Goal: Task Accomplishment & Management: Complete application form

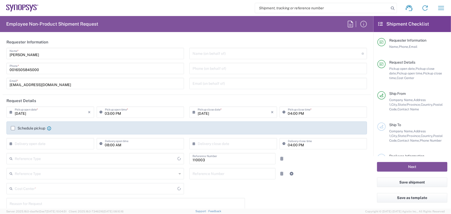
type input "US01, FAC, MV/SV Fac 110003"
type input "Delivered at Place"
type input "[GEOGRAPHIC_DATA]"
type input "[US_STATE]"
type input "Department"
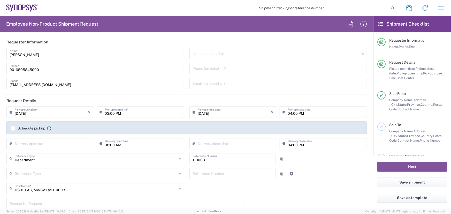
type input "[GEOGRAPHIC_DATA]"
type input "Headquarters USSV"
click at [229, 54] on input "text" at bounding box center [277, 53] width 169 height 9
click at [125, 41] on header "Requester Information" at bounding box center [187, 42] width 368 height 12
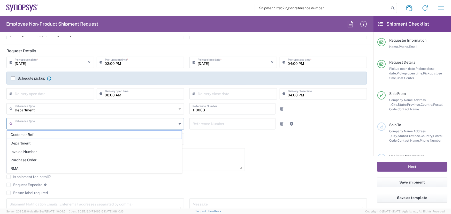
click at [26, 124] on input "text" at bounding box center [96, 123] width 162 height 9
click at [289, 186] on agx-checkbox-control "Request Expedite If expedite is checked you will be unable to rate and book thi…" at bounding box center [186, 185] width 361 height 5
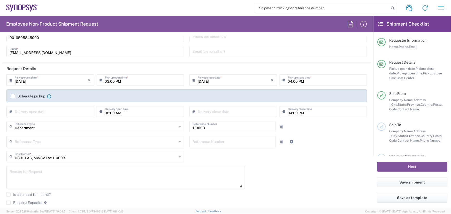
scroll to position [0, 0]
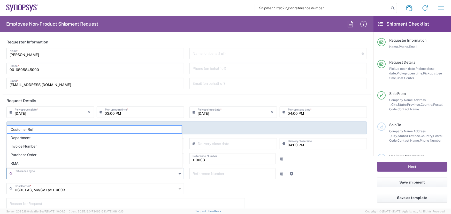
click at [70, 173] on input "text" at bounding box center [96, 173] width 162 height 9
click at [304, 201] on div "[DATE] × Pickup open date * Cancel Apply 03:00 PM Pickup open time * [DATE] × P…" at bounding box center [187, 186] width 366 height 158
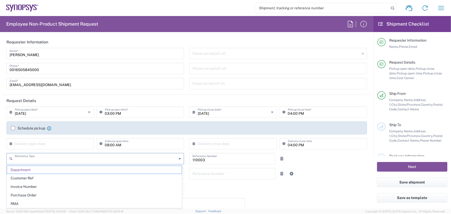
click at [152, 161] on input "text" at bounding box center [96, 158] width 162 height 9
click at [280, 203] on div "[DATE] × Pickup open date * Cancel Apply 03:00 PM Pickup open time * [DATE] × P…" at bounding box center [187, 186] width 366 height 158
type input "Department"
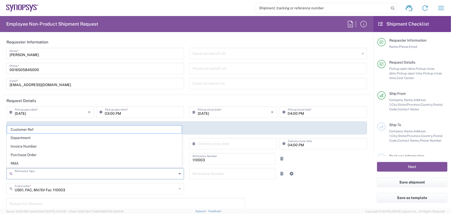
click at [93, 175] on input "text" at bounding box center [96, 173] width 162 height 9
click at [23, 137] on span "Department" at bounding box center [94, 138] width 175 height 8
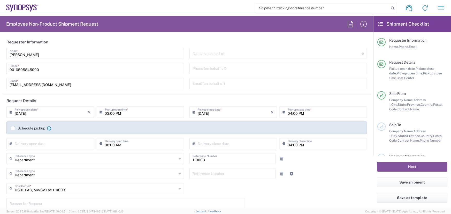
click at [179, 174] on icon at bounding box center [180, 174] width 2 height 8
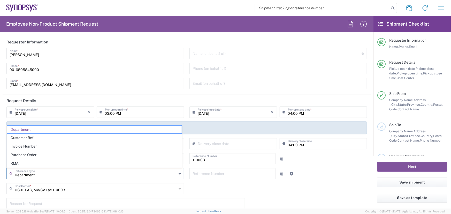
drag, startPoint x: 42, startPoint y: 176, endPoint x: 54, endPoint y: 176, distance: 12.7
click at [43, 176] on input "Department" at bounding box center [96, 173] width 162 height 9
type input "D"
click at [297, 195] on div "[DATE] × Pickup open date * Cancel Apply 03:00 PM Pickup open time * [DATE] × P…" at bounding box center [187, 186] width 366 height 158
type input "Department"
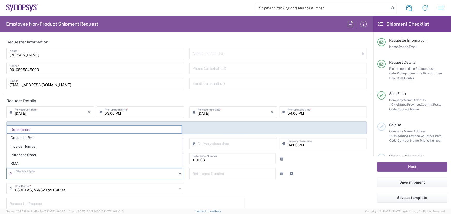
click at [36, 176] on input "text" at bounding box center [96, 173] width 162 height 9
click at [44, 175] on input "text" at bounding box center [96, 173] width 162 height 9
click at [260, 195] on div "[DATE] × Pickup open date * Cancel Apply 03:00 PM Pickup open time * [DATE] × P…" at bounding box center [187, 186] width 366 height 158
type input "Department"
click at [34, 175] on input "text" at bounding box center [96, 173] width 162 height 9
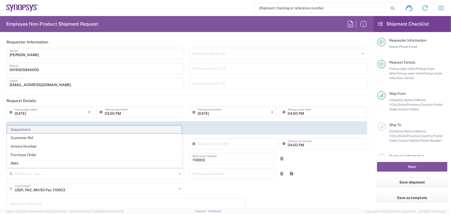
click at [32, 129] on span "Department" at bounding box center [94, 130] width 175 height 8
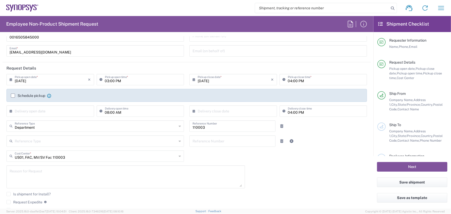
scroll to position [47, 0]
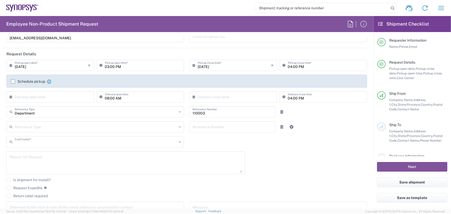
click at [92, 142] on input "text" at bounding box center [96, 141] width 162 height 9
type input "211253"
click at [283, 171] on div "[DATE] × Pickup open date * Cancel Apply 03:00 PM Pickup open time * [DATE] × P…" at bounding box center [187, 139] width 366 height 158
click at [39, 142] on input "text" at bounding box center [96, 141] width 162 height 9
click at [14, 142] on icon at bounding box center [12, 142] width 5 height 8
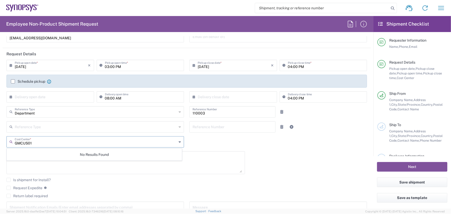
click at [23, 142] on input "GMCUS01" at bounding box center [96, 141] width 162 height 9
click at [33, 141] on input "US01" at bounding box center [96, 141] width 162 height 9
click at [24, 142] on input "US01 211253" at bounding box center [96, 141] width 162 height 9
type input "US01 , GMC Admin 211253"
click at [116, 155] on div "No Results Found" at bounding box center [94, 155] width 175 height 12
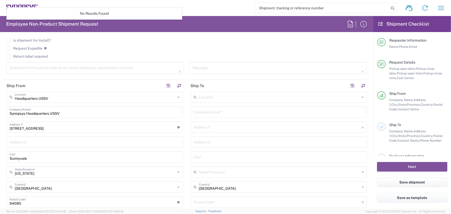
scroll to position [188, 0]
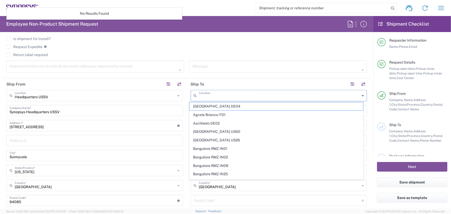
click at [217, 96] on input "text" at bounding box center [279, 95] width 161 height 9
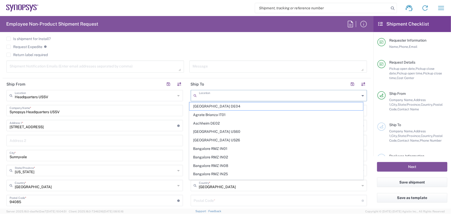
paste input "[STREET_ADDRESS]"
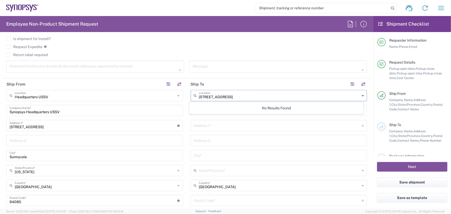
type input "[STREET_ADDRESS]"
click at [227, 126] on input "text" at bounding box center [278, 125] width 168 height 9
paste input "[STREET_ADDRESS]"
type input "[STREET_ADDRESS]"
click at [220, 96] on input "text" at bounding box center [279, 95] width 161 height 9
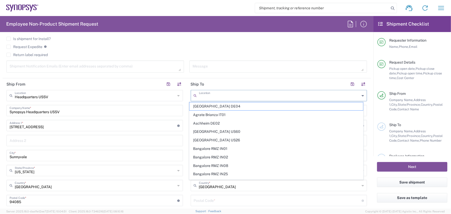
click at [238, 84] on header "Ship To" at bounding box center [279, 84] width 184 height 12
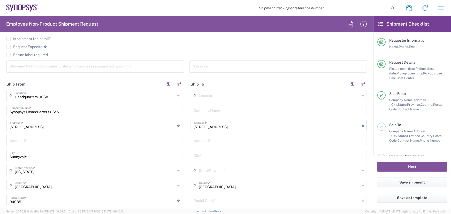
drag, startPoint x: 223, startPoint y: 126, endPoint x: 296, endPoint y: 126, distance: 72.4
click at [296, 126] on input "[STREET_ADDRESS]" at bounding box center [278, 125] width 168 height 9
click at [212, 141] on input "text" at bounding box center [279, 140] width 170 height 9
paste input "[GEOGRAPHIC_DATA]"
type input "[GEOGRAPHIC_DATA]"
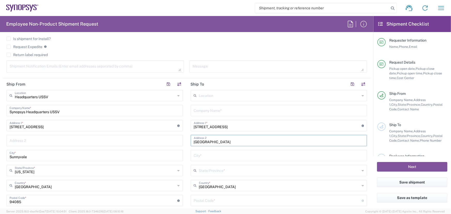
click at [211, 156] on input "text" at bounding box center [279, 155] width 170 height 9
paste input "[GEOGRAPHIC_DATA]"
type input "[GEOGRAPHIC_DATA]"
click at [220, 171] on input "text" at bounding box center [279, 170] width 161 height 9
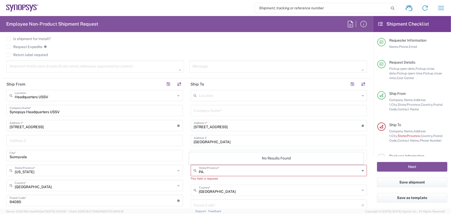
type input "PA."
click at [230, 180] on div "This field is required" at bounding box center [279, 178] width 177 height 5
click at [362, 171] on icon at bounding box center [363, 171] width 2 height 8
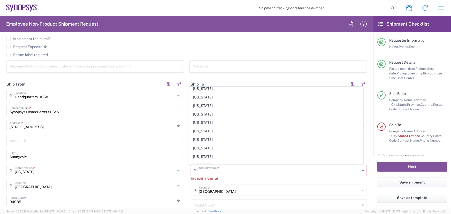
scroll to position [305, 0]
click at [224, 139] on span "[US_STATE]" at bounding box center [277, 142] width 174 height 8
type input "[US_STATE]"
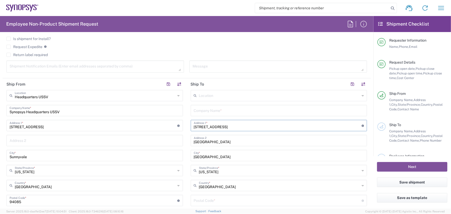
click at [295, 126] on input "[STREET_ADDRESS]" at bounding box center [278, 125] width 168 height 9
type input "[STREET_ADDRESS]"
click at [266, 142] on input "[GEOGRAPHIC_DATA]" at bounding box center [279, 140] width 170 height 9
type input "[GEOGRAPHIC_DATA]"
click at [223, 156] on input "[GEOGRAPHIC_DATA]" at bounding box center [279, 155] width 170 height 9
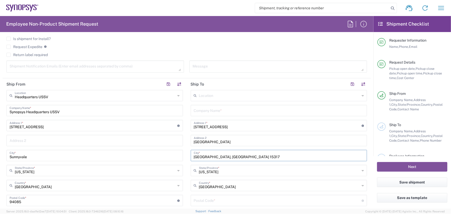
click at [231, 156] on input "[GEOGRAPHIC_DATA], [GEOGRAPHIC_DATA] 15317" at bounding box center [279, 155] width 170 height 9
drag, startPoint x: 220, startPoint y: 157, endPoint x: 232, endPoint y: 157, distance: 12.9
click at [232, 157] on input "[GEOGRAPHIC_DATA], [GEOGRAPHIC_DATA] 15317" at bounding box center [279, 155] width 170 height 9
type input "[GEOGRAPHIC_DATA], [GEOGRAPHIC_DATA] 15317"
click at [204, 201] on input "undefined" at bounding box center [278, 200] width 168 height 9
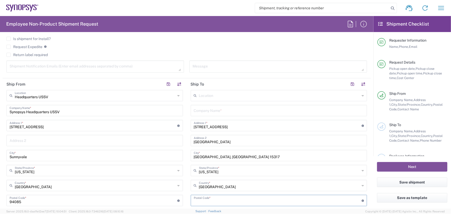
paste input "15317"
type input "15317"
click at [232, 155] on input "[GEOGRAPHIC_DATA], [GEOGRAPHIC_DATA] 15317" at bounding box center [279, 155] width 170 height 9
type input "[GEOGRAPHIC_DATA]"
click at [198, 110] on input "text" at bounding box center [279, 110] width 170 height 9
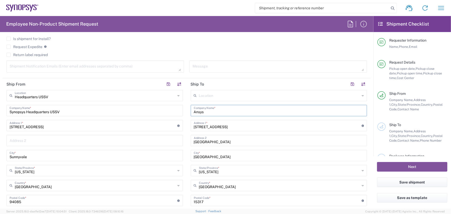
type input "Ansys"
click at [226, 96] on input "text" at bounding box center [279, 95] width 161 height 9
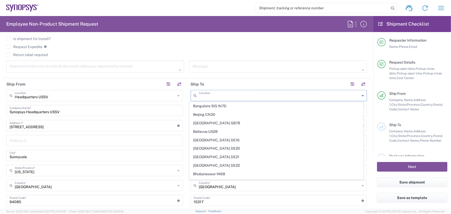
scroll to position [141, 0]
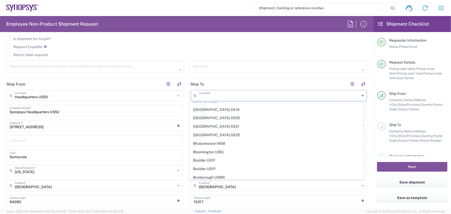
click at [218, 97] on input "text" at bounding box center [279, 95] width 161 height 9
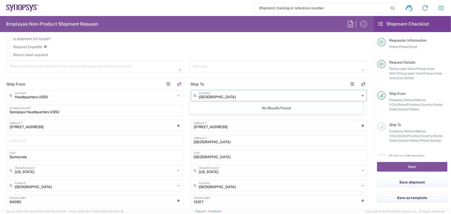
type input "[GEOGRAPHIC_DATA]"
click at [266, 79] on header "Ship To" at bounding box center [279, 84] width 184 height 12
click at [362, 95] on icon at bounding box center [363, 96] width 2 height 8
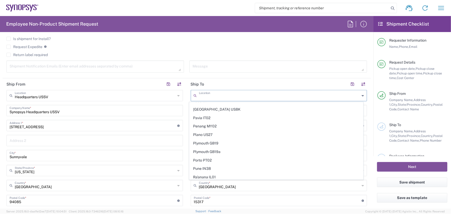
scroll to position [987, 0]
click at [202, 95] on input "text" at bounding box center [279, 95] width 161 height 9
paste input "[GEOGRAPHIC_DATA], [GEOGRAPHIC_DATA]"
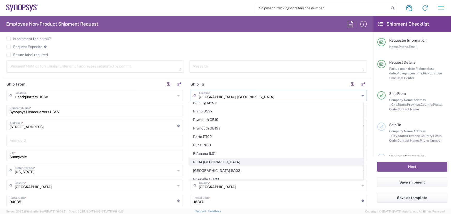
scroll to position [0, 0]
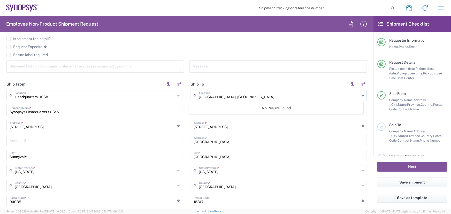
type input "[GEOGRAPHIC_DATA], [GEOGRAPHIC_DATA]"
click at [214, 50] on div "Request Expedite If expedite is checked you will be unable to rate and book thi…" at bounding box center [186, 48] width 361 height 8
click at [206, 96] on input "text" at bounding box center [279, 95] width 161 height 9
type input "Can"
click at [210, 85] on header "Ship To" at bounding box center [279, 84] width 184 height 12
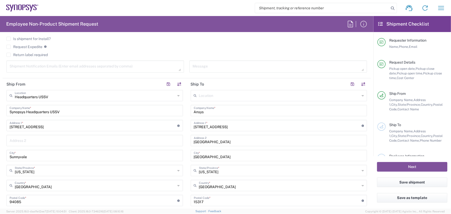
click at [362, 95] on icon at bounding box center [363, 96] width 2 height 8
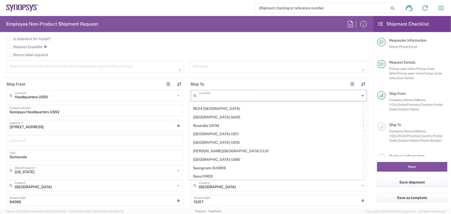
scroll to position [1036, 0]
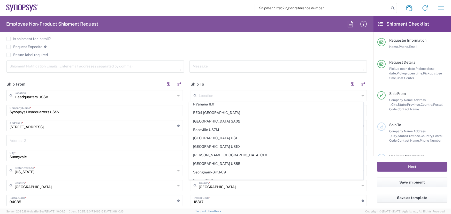
click at [226, 48] on agx-checkbox-control "Request Expedite If expedite is checked you will be unable to rate and book thi…" at bounding box center [186, 46] width 361 height 5
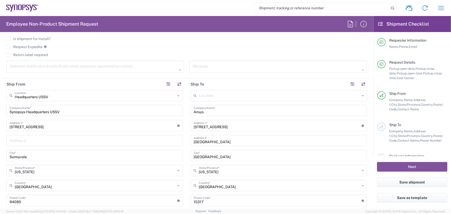
click at [153, 44] on div "Is shipment for Install?" at bounding box center [186, 41] width 361 height 8
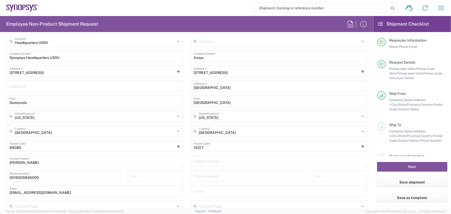
scroll to position [259, 0]
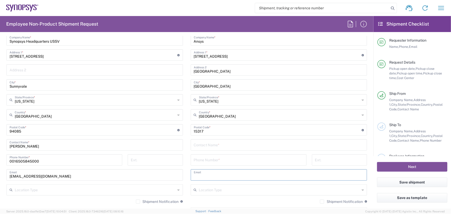
click at [200, 174] on input "text" at bounding box center [279, 174] width 170 height 9
paste input "[PERSON_NAME][EMAIL_ADDRESS][PERSON_NAME][DOMAIN_NAME]"
type input "[PERSON_NAME][EMAIL_ADDRESS][PERSON_NAME][DOMAIN_NAME]"
click at [214, 143] on input "text" at bounding box center [279, 144] width 170 height 9
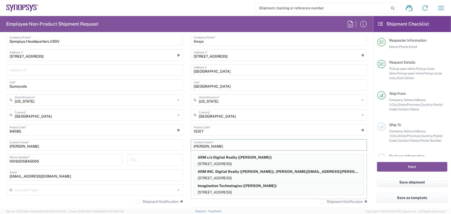
click at [195, 145] on input "[PERSON_NAME]" at bounding box center [279, 144] width 170 height 9
click at [217, 146] on input "[PERSON_NAME]" at bounding box center [279, 144] width 170 height 9
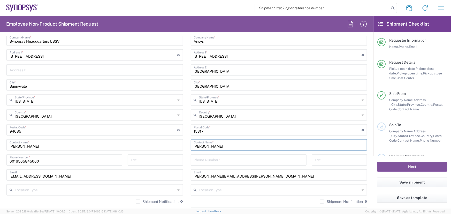
type input "[PERSON_NAME]"
click at [195, 159] on input "tel" at bounding box center [249, 159] width 110 height 9
paste input "0017249642184"
click at [211, 160] on input "0017249642184" at bounding box center [249, 159] width 110 height 9
click at [205, 160] on input "001724964-2184" at bounding box center [249, 159] width 110 height 9
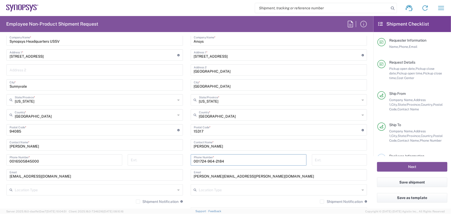
type input "001724-964-2184"
click at [248, 199] on div "Shipment Notification If checked, a shipment notification email will be sent to…" at bounding box center [279, 203] width 177 height 8
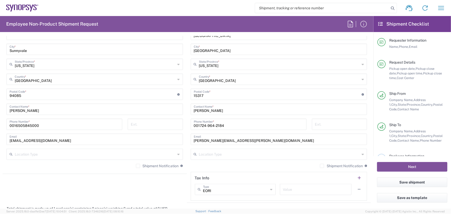
scroll to position [305, 0]
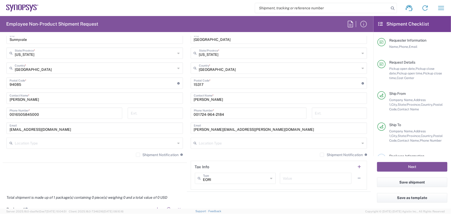
click at [178, 143] on icon at bounding box center [179, 143] width 2 height 8
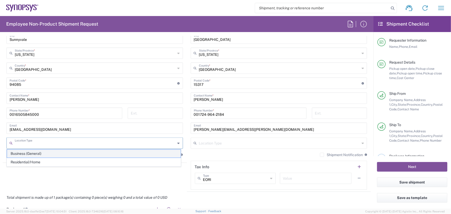
click at [28, 154] on span "Business (General)" at bounding box center [94, 154] width 174 height 8
type input "Business (General)"
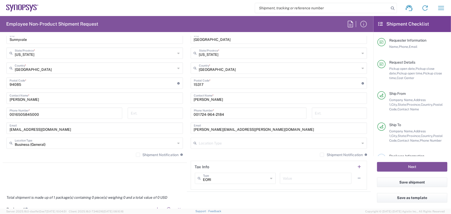
click at [357, 142] on div "Location Type" at bounding box center [279, 143] width 177 height 11
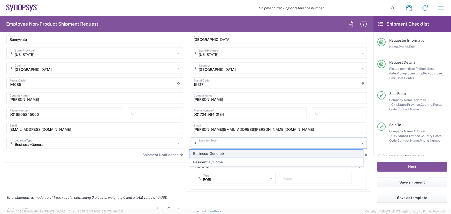
click at [202, 153] on span "Business (General)" at bounding box center [277, 154] width 174 height 8
type input "Business (General)"
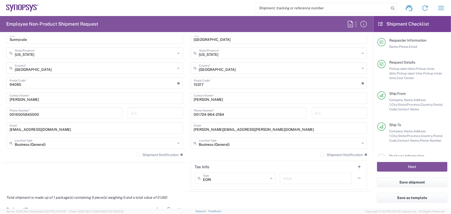
click at [320, 155] on label "Shipment Notification" at bounding box center [341, 155] width 43 height 4
click at [322, 155] on input "Shipment Notification" at bounding box center [322, 155] width 0 height 0
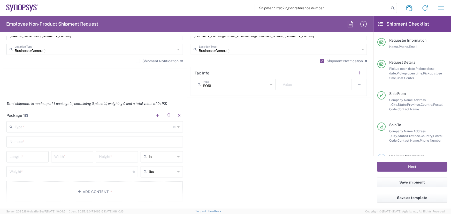
scroll to position [399, 0]
click at [35, 127] on input "text" at bounding box center [94, 126] width 159 height 9
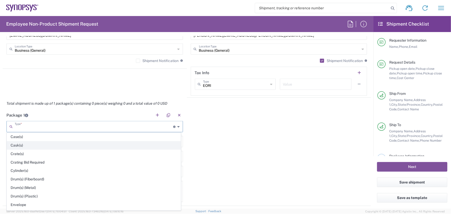
scroll to position [94, 0]
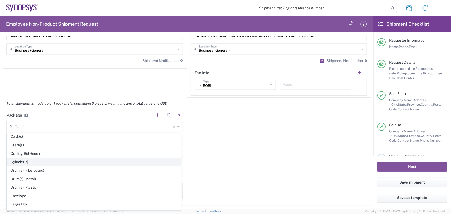
click at [22, 160] on span "Cylinder(s)" at bounding box center [94, 162] width 174 height 8
type input "Cylinder(s)"
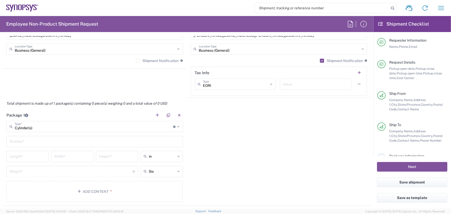
click at [37, 141] on input "text" at bounding box center [95, 141] width 170 height 9
type input "1"
click at [31, 191] on button "Add Content *" at bounding box center [94, 191] width 177 height 21
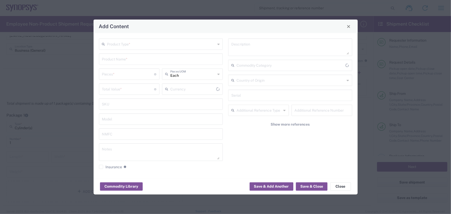
type input "US Dollar"
click at [344, 186] on button "Close" at bounding box center [340, 186] width 21 height 8
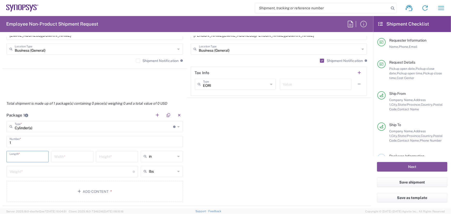
click at [33, 155] on input "number" at bounding box center [28, 156] width 36 height 9
click at [278, 177] on div "Package 1 Cylinder(s) Type * Material used to package goods Bale(s) Basket(s) B…" at bounding box center [187, 157] width 368 height 97
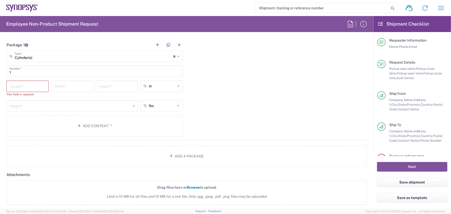
scroll to position [470, 0]
click at [21, 120] on button "Add Content *" at bounding box center [94, 125] width 177 height 21
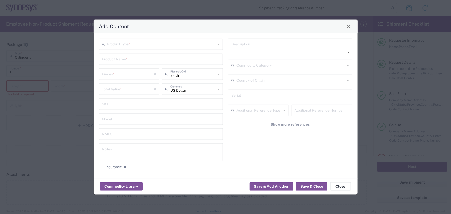
click at [218, 45] on icon at bounding box center [218, 44] width 2 height 8
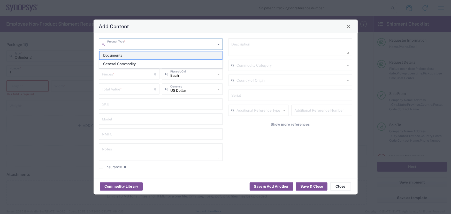
click at [108, 54] on span "Documents" at bounding box center [161, 55] width 123 height 8
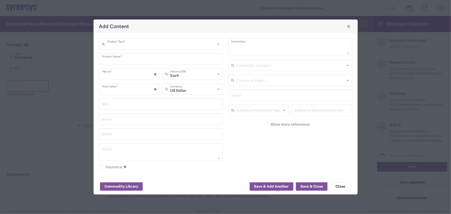
type input "Documents"
type input "1"
type textarea "Documents"
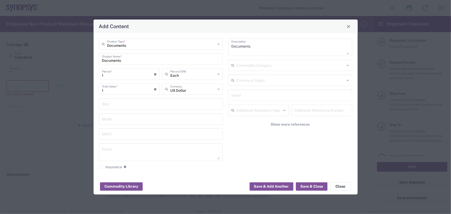
click at [348, 65] on icon at bounding box center [348, 65] width 2 height 8
click at [289, 66] on input "text" at bounding box center [291, 64] width 109 height 9
click at [261, 161] on div "Documents Description Commodity Category Country of Origin Serial Additional Re…" at bounding box center [291, 106] width 130 height 134
click at [309, 186] on button "Save & Close" at bounding box center [312, 186] width 32 height 8
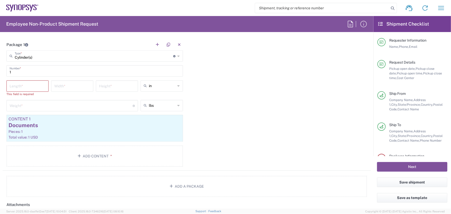
click at [236, 127] on div "Package 1 Cylinder(s) Type * Material used to package goods Bale(s) Basket(s) B…" at bounding box center [187, 105] width 368 height 132
click at [76, 86] on input "number" at bounding box center [72, 85] width 36 height 9
click at [120, 84] on input "number" at bounding box center [117, 85] width 36 height 9
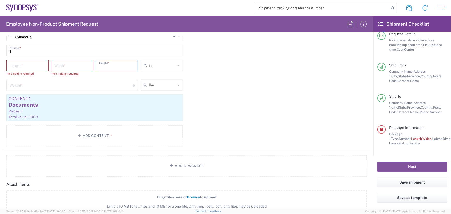
scroll to position [467, 0]
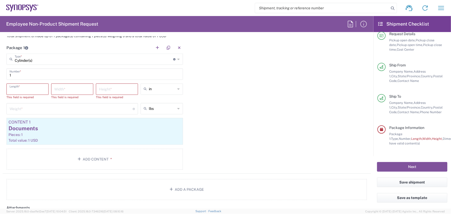
click at [29, 89] on input "number" at bounding box center [28, 88] width 36 height 9
type input "36"
click at [70, 90] on input "number" at bounding box center [72, 88] width 36 height 9
type input "24"
click at [223, 125] on div "Package 1 Cylinder(s) Type * Material used to package goods Bale(s) Basket(s) B…" at bounding box center [187, 108] width 368 height 132
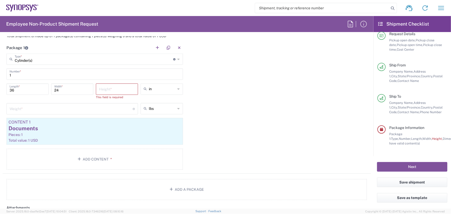
click at [31, 90] on input "36" at bounding box center [28, 88] width 36 height 9
type input "3"
click at [21, 89] on input "number" at bounding box center [28, 88] width 36 height 9
type input "36"
click at [261, 147] on div "Package 1 Cylinder(s) Type * Material used to package goods Bale(s) Basket(s) B…" at bounding box center [187, 108] width 368 height 132
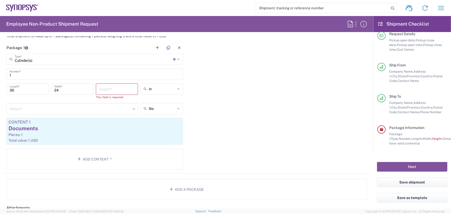
click at [120, 87] on input "number" at bounding box center [117, 88] width 36 height 9
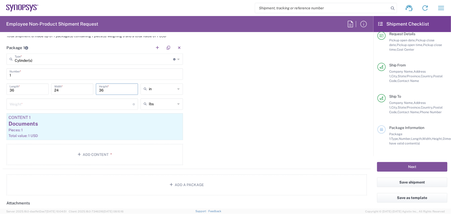
type input "36"
click at [278, 140] on div "Package 1 Cylinder(s) Type * Material used to package goods Bale(s) Basket(s) B…" at bounding box center [187, 105] width 368 height 127
click at [178, 103] on icon at bounding box center [179, 104] width 2 height 8
click at [156, 115] on span "lbs" at bounding box center [160, 115] width 41 height 8
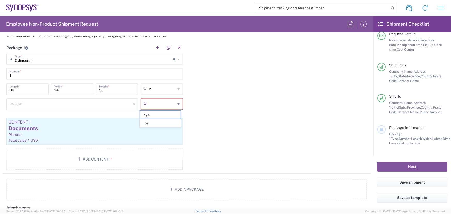
click at [149, 105] on input "text" at bounding box center [162, 104] width 27 height 8
click at [148, 120] on span "lbs" at bounding box center [160, 123] width 41 height 8
type input "lbs"
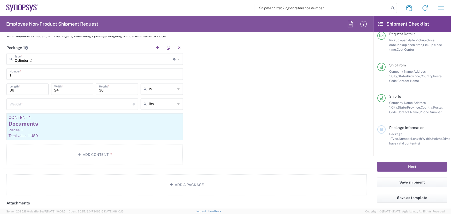
click at [32, 105] on input "number" at bounding box center [71, 103] width 123 height 9
type input "1"
click at [296, 155] on div "Package 1 Cylinder(s) Type * Material used to package goods Bale(s) Basket(s) B…" at bounding box center [187, 105] width 368 height 127
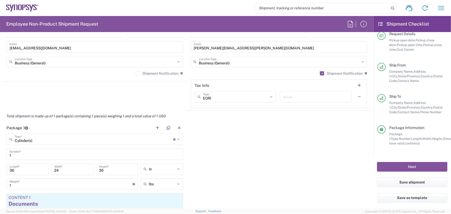
scroll to position [373, 0]
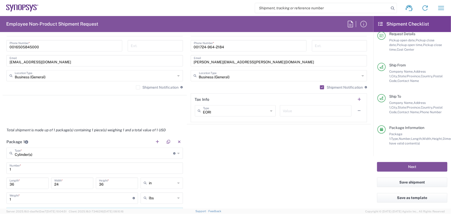
click at [18, 184] on input "36" at bounding box center [28, 182] width 36 height 9
type input "3"
click at [245, 191] on div "Package 1 Cylinder(s) Type * Material used to package goods Bale(s) Basket(s) B…" at bounding box center [187, 202] width 368 height 132
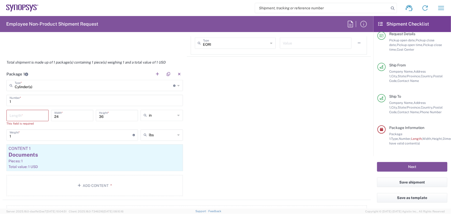
scroll to position [443, 0]
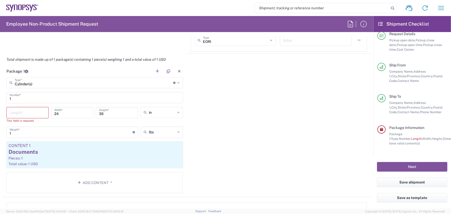
click at [24, 111] on input "number" at bounding box center [28, 112] width 36 height 9
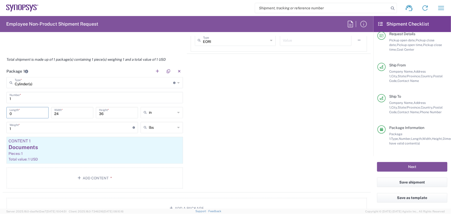
type input "0"
click at [207, 126] on div "Package 1 Cylinder(s) Type * Material used to package goods Bale(s) Basket(s) B…" at bounding box center [187, 128] width 368 height 127
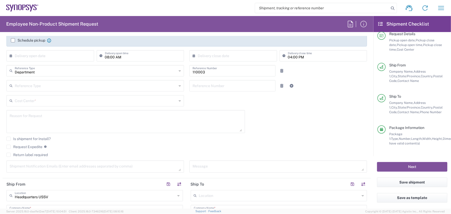
scroll to position [86, 0]
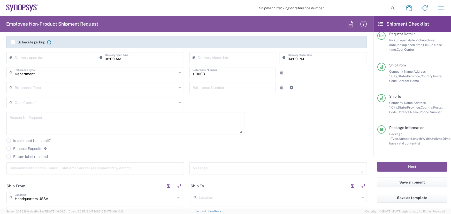
click at [206, 74] on input "110003" at bounding box center [233, 72] width 80 height 9
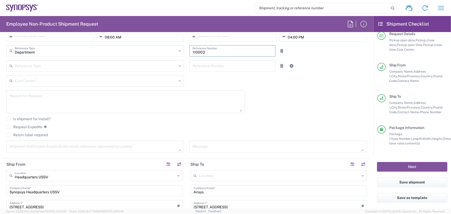
scroll to position [47, 0]
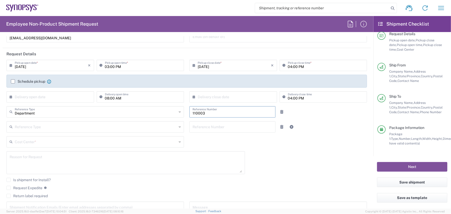
click at [205, 113] on input "110003" at bounding box center [233, 111] width 80 height 9
type input "1"
click at [277, 178] on agx-checkbox-control "Is shipment for Install?" at bounding box center [186, 180] width 361 height 4
click at [207, 113] on input "211253" at bounding box center [233, 111] width 80 height 9
type input "2"
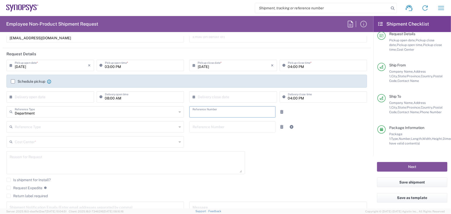
click at [311, 172] on div "[DATE] × Pickup open date * Cancel Apply 03:00 PM Pickup open time * [DATE] × P…" at bounding box center [187, 139] width 366 height 158
click at [40, 141] on input "text" at bounding box center [96, 141] width 162 height 9
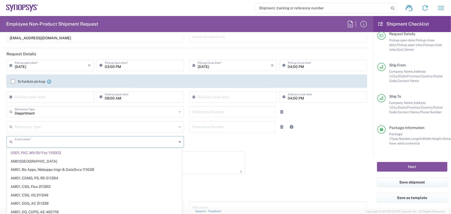
type input "110003"
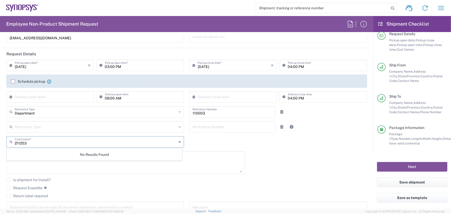
drag, startPoint x: 44, startPoint y: 142, endPoint x: 47, endPoint y: 141, distance: 3.1
click at [45, 142] on input "211253" at bounding box center [96, 141] width 162 height 9
type input "211253"
click at [284, 163] on div "[DATE] × Pickup open date * Cancel Apply 03:00 PM Pickup open time * [DATE] × P…" at bounding box center [187, 139] width 366 height 158
click at [179, 141] on icon at bounding box center [180, 142] width 2 height 8
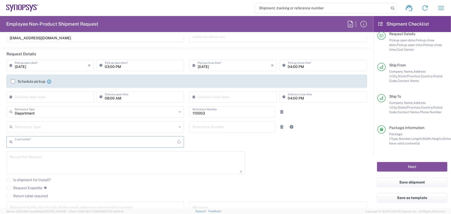
type input "US01, FAC, MV/SV Fac 110003"
click at [211, 113] on input "110003" at bounding box center [233, 111] width 80 height 9
type input "1"
type input "211253"
click at [309, 166] on div "[DATE] × Pickup open date * Cancel Apply 03:00 PM Pickup open time * [DATE] × P…" at bounding box center [187, 139] width 366 height 158
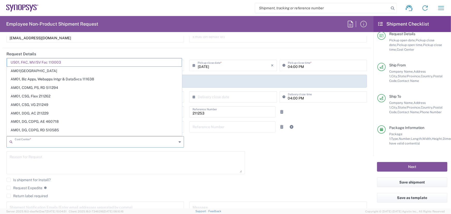
click at [85, 144] on input "text" at bounding box center [96, 141] width 162 height 9
click at [69, 60] on span "US01, FAC, MV/SV Fac 110003" at bounding box center [94, 62] width 175 height 8
click at [21, 142] on input "text" at bounding box center [96, 141] width 163 height 9
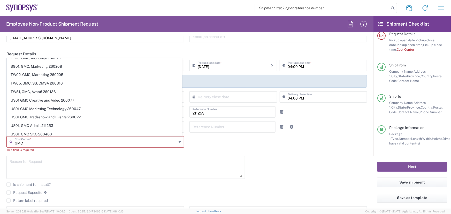
scroll to position [217, 0]
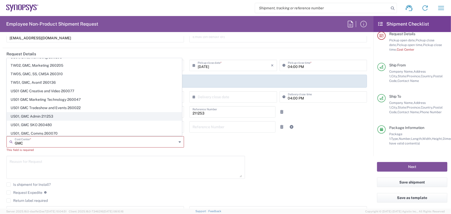
click at [28, 115] on span "US01, GMC Admin 211253" at bounding box center [94, 116] width 175 height 8
type input "US01, GMC Admin 211253"
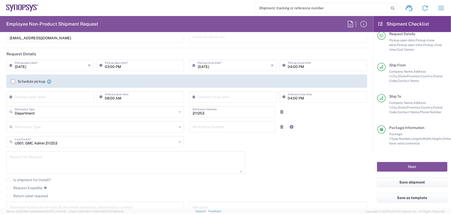
click at [262, 184] on div "Is shipment for Install?" at bounding box center [186, 182] width 361 height 8
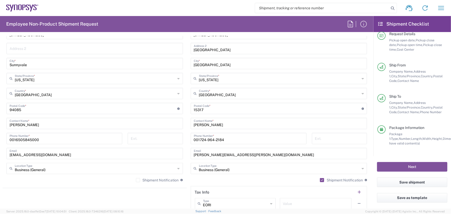
scroll to position [282, 0]
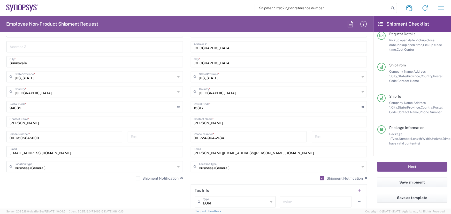
click at [220, 123] on input "[PERSON_NAME]" at bounding box center [279, 121] width 170 height 9
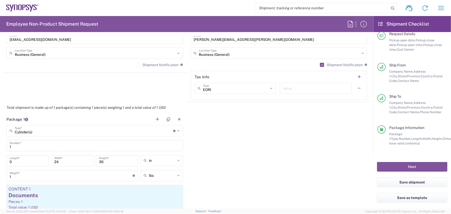
scroll to position [423, 0]
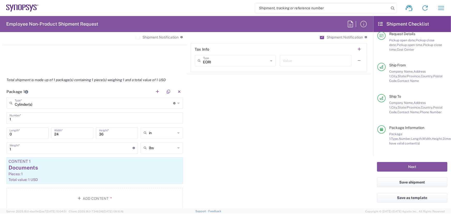
type input "[PERSON_NAME]"
click at [13, 119] on input "1" at bounding box center [95, 117] width 170 height 9
type input "10"
click at [220, 155] on div "Package 1 Cylinder(s) Type * Material used to package goods Bale(s) Basket(s) B…" at bounding box center [187, 149] width 368 height 127
click at [221, 136] on div "Package 1 Cylinder(s) Type * Material used to package goods Bale(s) Basket(s) B…" at bounding box center [187, 149] width 368 height 127
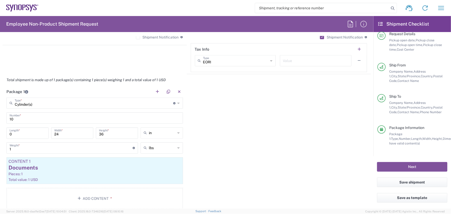
type input "Cylinder(s)"
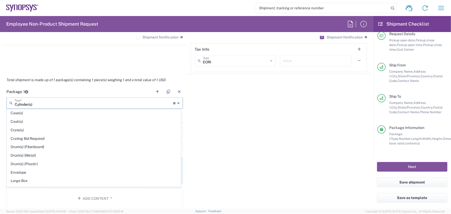
click at [90, 102] on input "Cylinder(s)" at bounding box center [94, 102] width 159 height 9
click at [225, 157] on div "Package 1 Cylinder(s) Type * Material used to package goods Cylinder(s) Bale(s)…" at bounding box center [187, 149] width 368 height 127
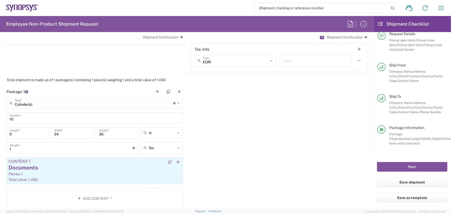
click at [62, 174] on div "Pieces: 1" at bounding box center [95, 174] width 172 height 5
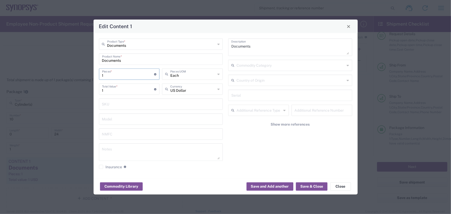
click at [110, 76] on input "1" at bounding box center [128, 73] width 52 height 9
type input "10"
click at [311, 186] on button "Save & Close" at bounding box center [312, 186] width 32 height 8
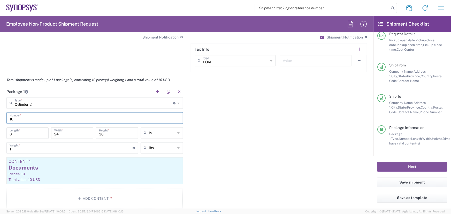
click at [14, 119] on input "10" at bounding box center [95, 117] width 170 height 9
type input "1"
click at [231, 139] on div "Package 1 Cylinder(s) Type * Material used to package goods Cylinder(s) Bale(s)…" at bounding box center [187, 149] width 368 height 127
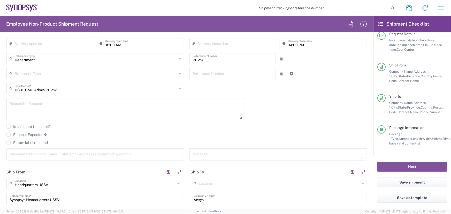
scroll to position [16, 0]
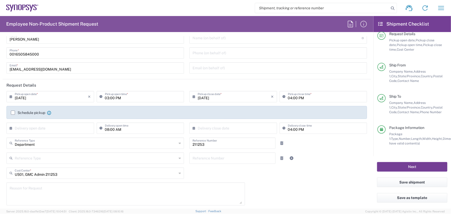
click at [413, 166] on button "Next" at bounding box center [412, 167] width 70 height 10
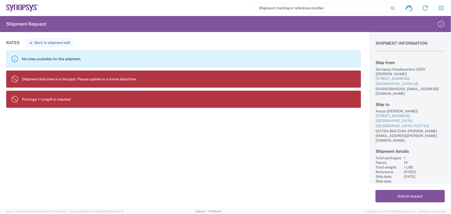
click at [47, 42] on button "Back to shipment edit" at bounding box center [50, 42] width 48 height 9
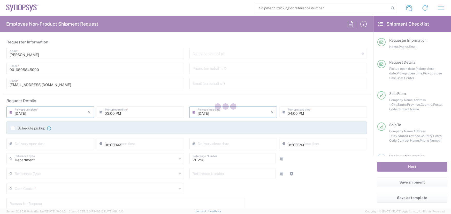
type input "Cylinder(s)"
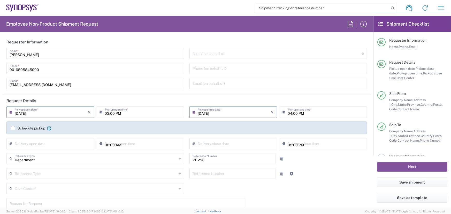
type input "US01, GMC Admin 211253"
click at [206, 113] on input "[DATE]" at bounding box center [234, 111] width 73 height 9
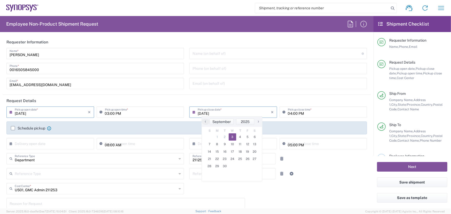
type input "[DATE]"
click at [250, 97] on header "Request Details" at bounding box center [187, 101] width 368 height 12
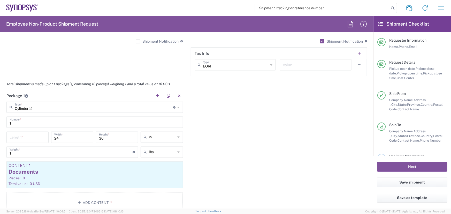
scroll to position [423, 0]
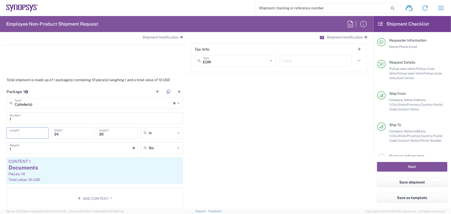
click at [22, 135] on input "number" at bounding box center [28, 132] width 36 height 9
click at [22, 134] on input "number" at bounding box center [28, 132] width 36 height 9
type input "36"
click at [229, 174] on div "Package 1 Cylinder(s) Type * Material used to package goods Cylinder(s) Bale(s)…" at bounding box center [187, 149] width 368 height 127
click at [105, 133] on input "36" at bounding box center [117, 132] width 36 height 9
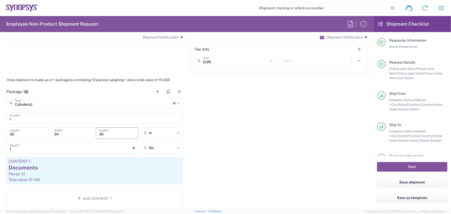
type input "3"
type input "0"
click at [234, 181] on div "Package 1 Cylinder(s) Type * Material used to package goods Cylinder(s) Bale(s)…" at bounding box center [187, 149] width 368 height 127
click at [229, 158] on div "Package 1 Cylinder(s) Type * Material used to package goods Cylinder(s) Bale(s)…" at bounding box center [187, 149] width 368 height 127
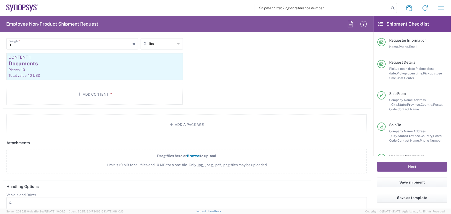
scroll to position [540, 0]
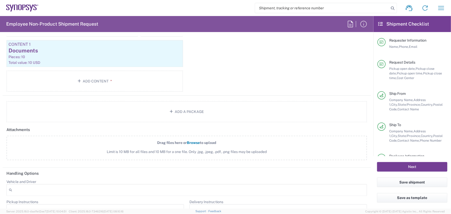
click at [411, 165] on button "Next" at bounding box center [412, 167] width 70 height 10
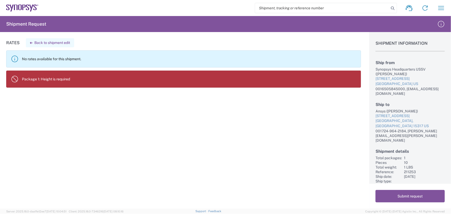
click at [47, 42] on button "Back to shipment edit" at bounding box center [50, 42] width 48 height 9
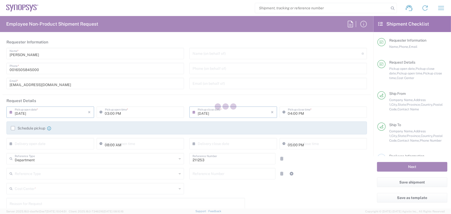
type input "Cylinder(s)"
type input "US01, GMC Admin 211253"
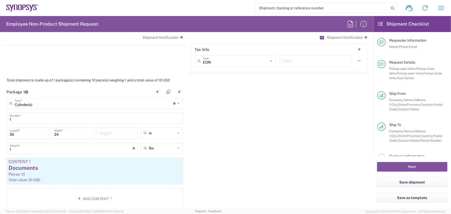
scroll to position [423, 0]
click at [110, 134] on input "number" at bounding box center [117, 132] width 36 height 9
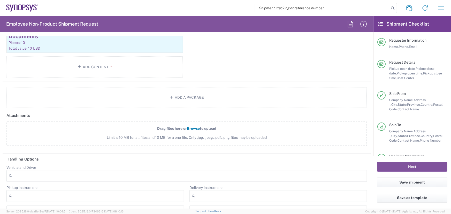
scroll to position [564, 0]
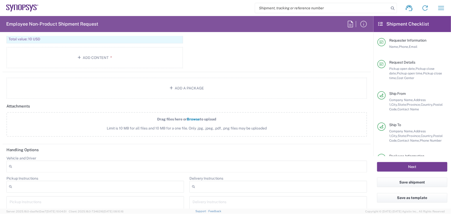
type input "36"
click at [408, 166] on button "Next" at bounding box center [412, 167] width 70 height 10
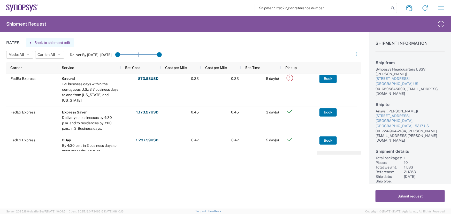
click at [52, 42] on button "Back to shipment edit" at bounding box center [50, 42] width 48 height 9
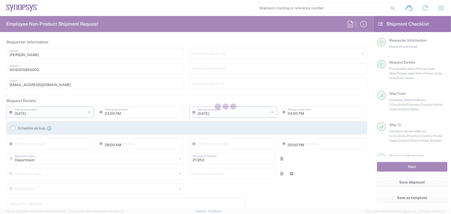
type input "Cylinder(s)"
type input "US01, GMC Admin 211253"
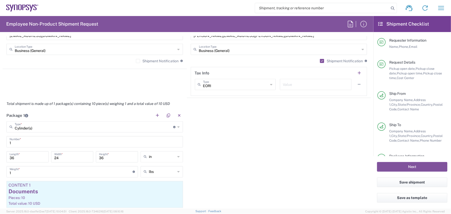
scroll to position [399, 0]
click at [13, 172] on input "1" at bounding box center [71, 171] width 123 height 9
type input "5"
click at [271, 173] on div "Package 1 Cylinder(s) Type * Material used to package goods Cylinder(s) Bale(s)…" at bounding box center [187, 172] width 368 height 127
click at [407, 164] on button "Next" at bounding box center [412, 167] width 70 height 10
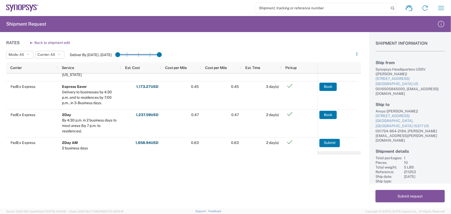
scroll to position [29, 0]
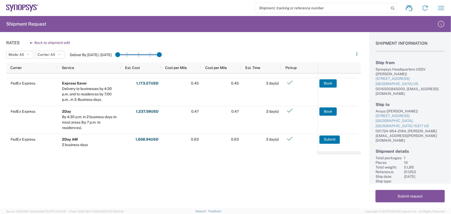
click at [231, 184] on div "Rates Back to shipment edit Mode: All All SMAL Carrier: All All FedEx Express D…" at bounding box center [180, 120] width 361 height 177
click at [413, 196] on button "Submit request" at bounding box center [410, 196] width 69 height 12
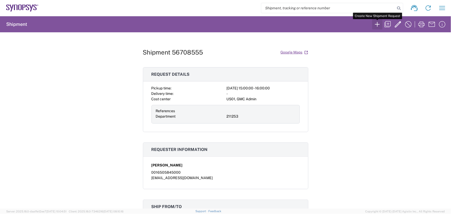
click at [377, 22] on icon "button" at bounding box center [377, 24] width 8 height 8
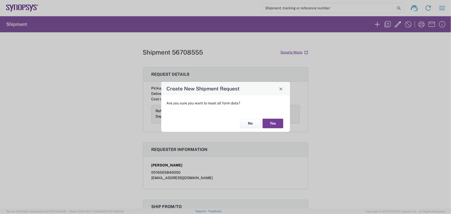
click at [273, 121] on button "Yes" at bounding box center [273, 124] width 21 height 10
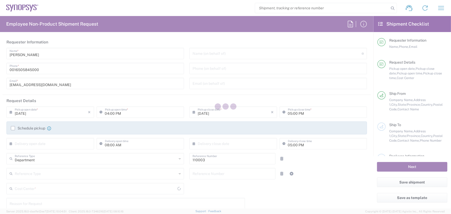
type input "US01, FAC, MV/SV Fac 110003"
type input "[US_STATE]"
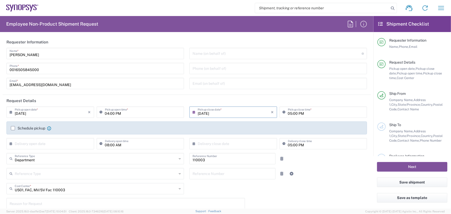
click at [206, 113] on input "[DATE]" at bounding box center [234, 111] width 73 height 9
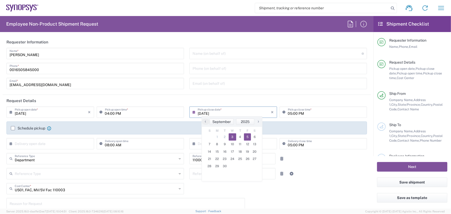
type input "[DATE]"
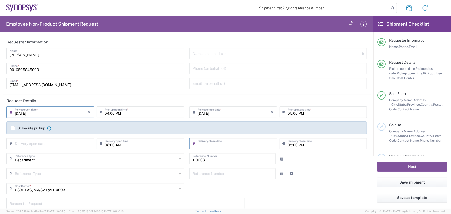
click at [231, 145] on input "text" at bounding box center [234, 143] width 73 height 9
click at [248, 175] on span "12" at bounding box center [247, 175] width 7 height 7
type input "[DATE]"
click at [179, 187] on icon at bounding box center [180, 189] width 2 height 8
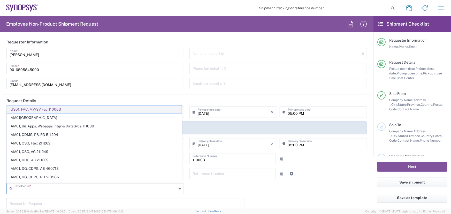
click at [66, 107] on span "US01, FAC, MV/SV Fac 110003" at bounding box center [94, 109] width 175 height 8
click at [51, 186] on input "text" at bounding box center [96, 188] width 163 height 9
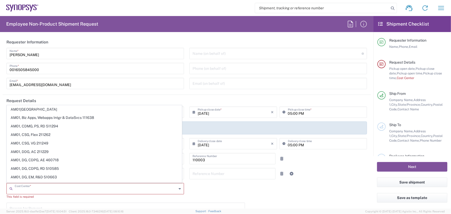
click at [35, 190] on input "text" at bounding box center [96, 188] width 162 height 9
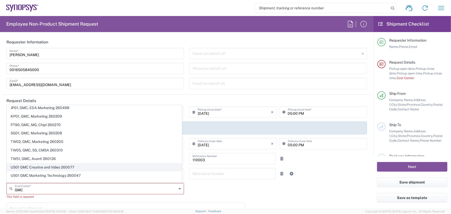
scroll to position [211, 0]
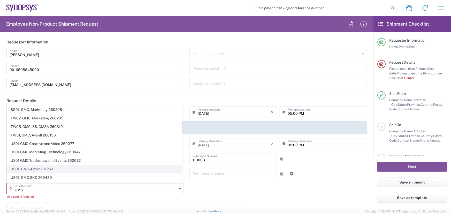
type input "GMC"
click at [33, 166] on span "US01, GMC Admin 211253" at bounding box center [94, 169] width 175 height 8
type input "211253"
type input "US01, GMC Admin 211253"
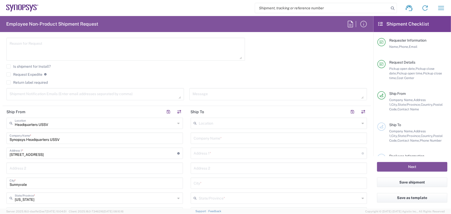
scroll to position [188, 0]
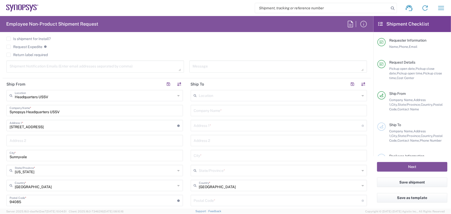
click at [223, 110] on input "text" at bounding box center [279, 110] width 170 height 9
paste input "[STREET_ADDRESS]"
type input "[STREET_ADDRESS]"
paste input "[STREET_ADDRESS]"
type input "[STREET_ADDRESS]"
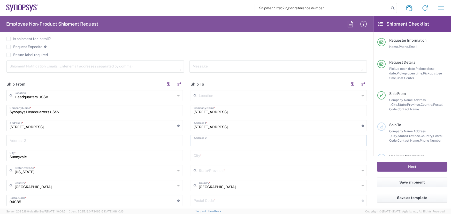
paste input "[STREET_ADDRESS]"
type input "[STREET_ADDRESS]"
paste input "[STREET_ADDRESS]"
type input "[STREET_ADDRESS]"
click at [220, 172] on input "text" at bounding box center [279, 170] width 161 height 9
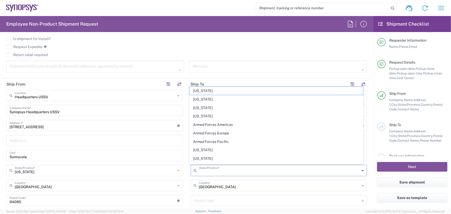
paste input "[STREET_ADDRESS]"
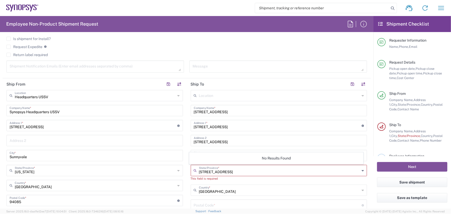
type input "[STREET_ADDRESS]"
click at [263, 111] on input "[STREET_ADDRESS]" at bounding box center [279, 110] width 170 height 9
type input "2"
type input "Ansys"
click at [260, 126] on input "[STREET_ADDRESS]" at bounding box center [278, 125] width 168 height 9
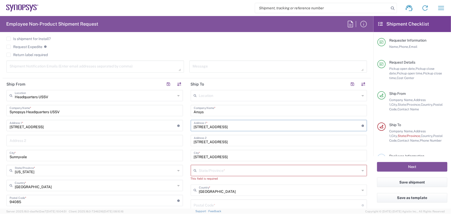
type input "[STREET_ADDRESS]"
click at [260, 142] on input "[STREET_ADDRESS]" at bounding box center [279, 140] width 170 height 9
type input "2"
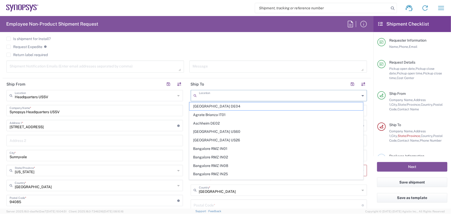
click at [211, 96] on input "text" at bounding box center [279, 95] width 161 height 9
click at [218, 85] on header "Ship To" at bounding box center [279, 84] width 184 height 12
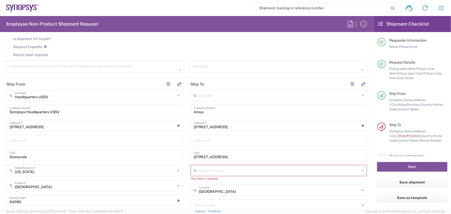
click at [230, 156] on input "[STREET_ADDRESS]" at bounding box center [279, 155] width 170 height 9
drag, startPoint x: 222, startPoint y: 157, endPoint x: 203, endPoint y: 156, distance: 18.9
click at [203, 156] on input "Exton, [GEOGRAPHIC_DATA] 19341" at bounding box center [279, 155] width 170 height 9
type input "Exton, [GEOGRAPHIC_DATA] 19341"
click at [206, 171] on input "text" at bounding box center [279, 170] width 161 height 9
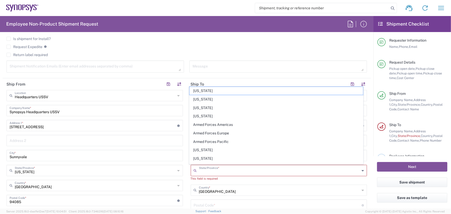
paste input "PA 19341"
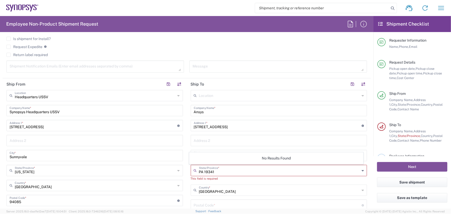
type input "PA 19341"
click at [218, 140] on input "text" at bounding box center [279, 140] width 170 height 9
click at [221, 156] on input "Exton, [GEOGRAPHIC_DATA] 19341" at bounding box center [279, 155] width 170 height 9
type input "Exton"
click at [243, 181] on div "Location [GEOGRAPHIC_DATA] DE04 Agrate Brianza IT01 [GEOGRAPHIC_DATA] DE02 [GEO…" at bounding box center [279, 201] width 177 height 222
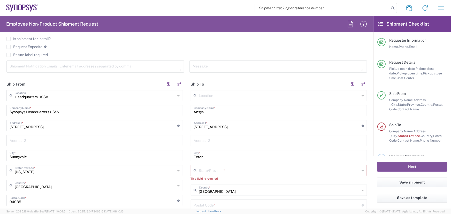
click at [209, 171] on input "text" at bounding box center [279, 170] width 161 height 9
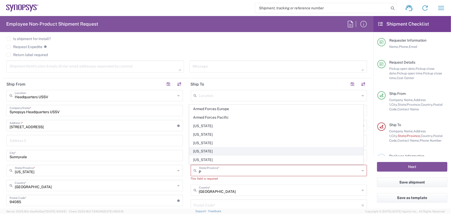
click at [208, 153] on span "[US_STATE]" at bounding box center [277, 151] width 174 height 8
type input "[US_STATE]"
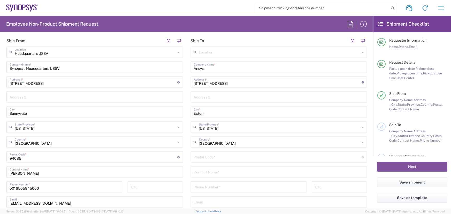
scroll to position [235, 0]
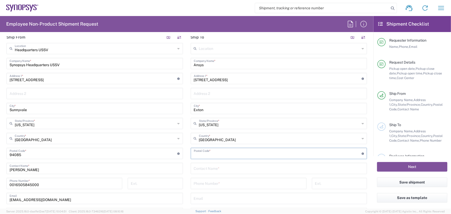
click at [218, 154] on input "undefined" at bounding box center [278, 153] width 168 height 9
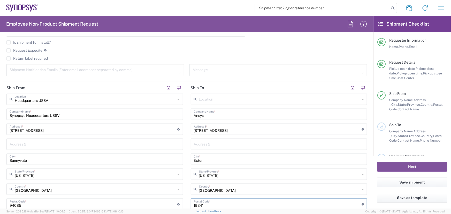
scroll to position [164, 0]
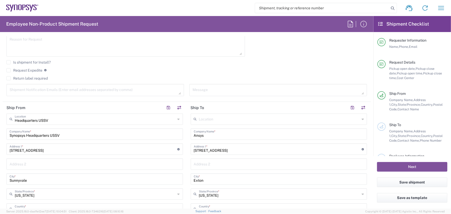
type input "19341"
click at [220, 120] on input "text" at bounding box center [279, 118] width 161 height 9
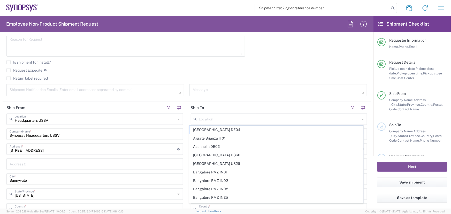
click at [216, 106] on header "Ship To" at bounding box center [279, 108] width 184 height 12
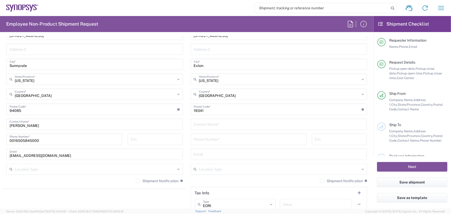
scroll to position [282, 0]
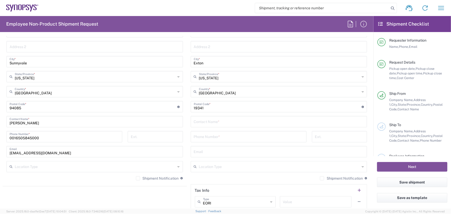
click at [220, 119] on input "text" at bounding box center [279, 121] width 170 height 9
type input "[PERSON_NAME]"
click at [221, 135] on input "tel" at bounding box center [249, 136] width 110 height 9
paste input "0014842357474"
type input "0014842357474"
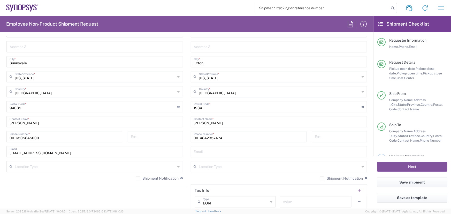
click at [209, 151] on input "text" at bounding box center [279, 151] width 170 height 9
paste input "[PERSON_NAME][EMAIL_ADDRESS][DOMAIN_NAME]"
type input "[PERSON_NAME][EMAIL_ADDRESS][DOMAIN_NAME]"
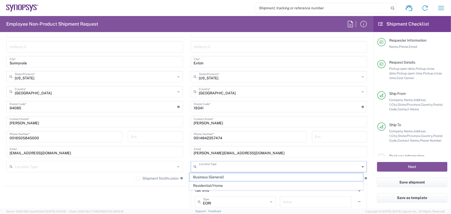
click at [230, 165] on input "text" at bounding box center [279, 166] width 161 height 9
click at [202, 177] on span "Business (General)" at bounding box center [277, 177] width 174 height 8
type input "Business (General)"
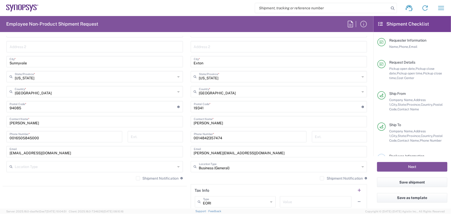
click at [50, 167] on input "text" at bounding box center [95, 166] width 161 height 9
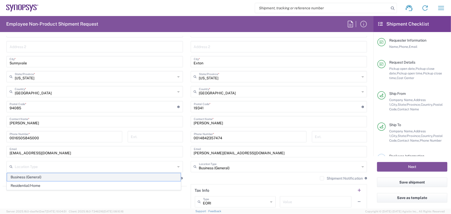
click at [20, 176] on span "Business (General)" at bounding box center [94, 177] width 174 height 8
type input "Business (General)"
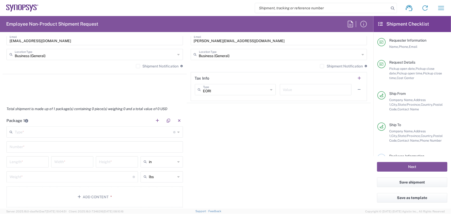
scroll to position [399, 0]
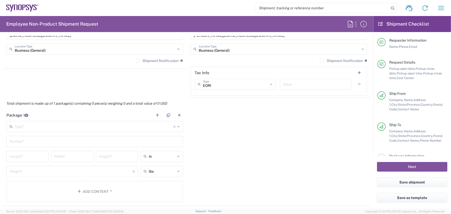
click at [178, 126] on icon at bounding box center [179, 127] width 2 height 8
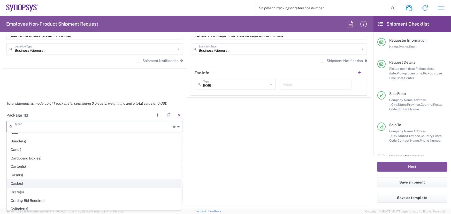
scroll to position [70, 0]
click at [29, 185] on span "Cylinder(s)" at bounding box center [94, 185] width 174 height 8
type input "Cylinder(s)"
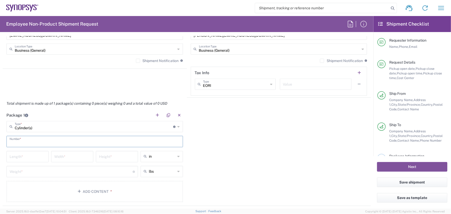
click at [30, 140] on input "text" at bounding box center [95, 141] width 170 height 9
type input "1"
click at [29, 171] on input "number" at bounding box center [71, 171] width 123 height 9
type input "5"
click at [28, 156] on input "number" at bounding box center [28, 156] width 36 height 9
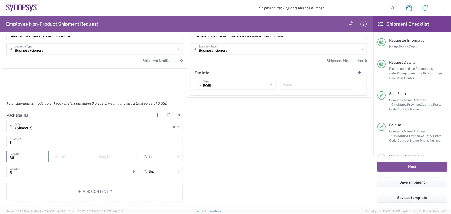
type input "36"
click at [71, 158] on input "number" at bounding box center [72, 156] width 36 height 9
type input "24"
click at [117, 158] on input "number" at bounding box center [117, 156] width 36 height 9
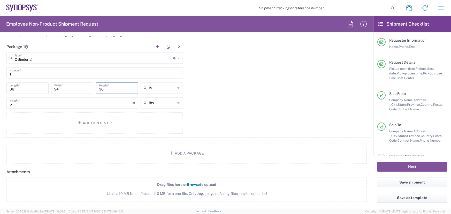
scroll to position [470, 0]
type input "36"
click at [15, 116] on button "Add Content *" at bounding box center [94, 120] width 177 height 21
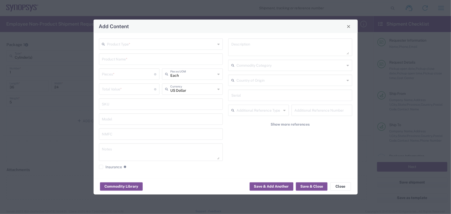
click at [217, 42] on div "Product Type *" at bounding box center [161, 44] width 124 height 11
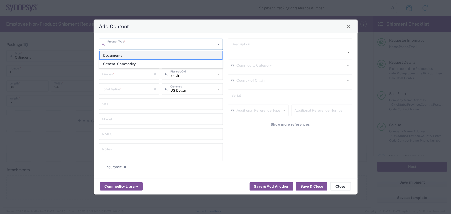
click at [111, 55] on span "Documents" at bounding box center [161, 55] width 123 height 8
type input "Documents"
type input "1"
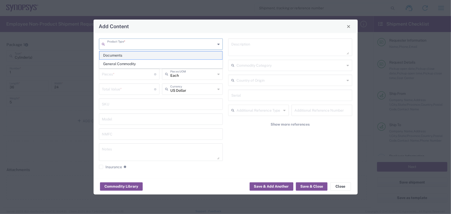
type textarea "Documents"
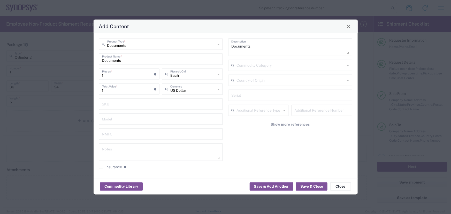
click at [106, 75] on input "1" at bounding box center [128, 73] width 52 height 9
type input "8"
click at [310, 185] on button "Save & Close" at bounding box center [312, 186] width 32 height 8
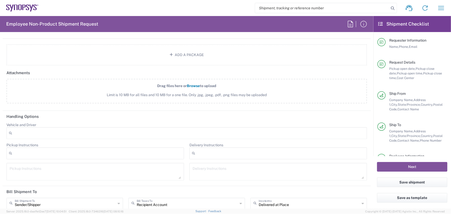
scroll to position [509, 0]
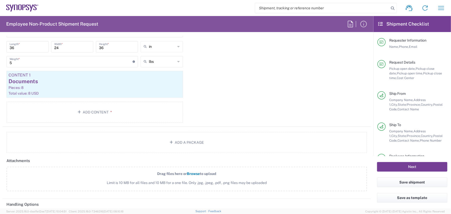
click at [414, 165] on button "Next" at bounding box center [412, 167] width 70 height 10
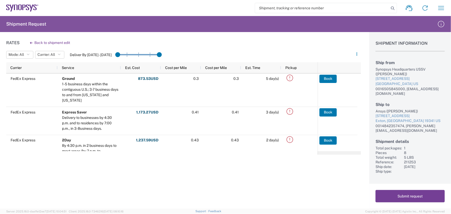
click at [407, 196] on button "Submit request" at bounding box center [410, 196] width 69 height 12
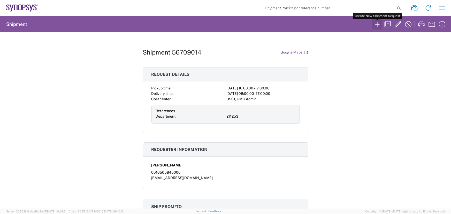
click at [376, 23] on icon "button" at bounding box center [377, 24] width 8 height 8
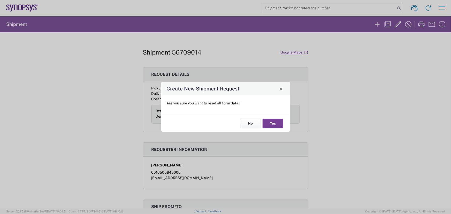
click at [269, 122] on button "Yes" at bounding box center [273, 124] width 21 height 10
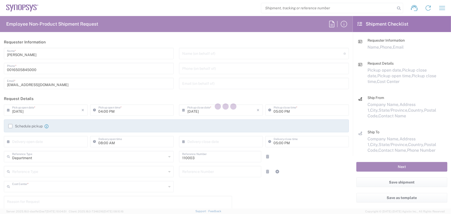
type input "US01, FAC, MV/SV Fac 110003"
type input "[US_STATE]"
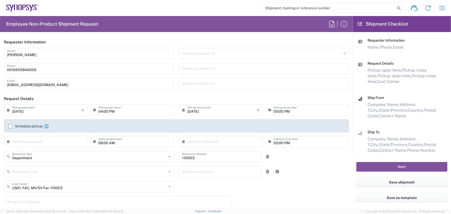
click at [23, 111] on input "[DATE]" at bounding box center [47, 109] width 70 height 9
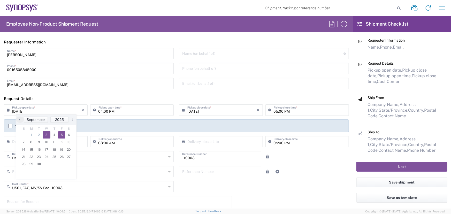
click at [60, 134] on span "5" at bounding box center [61, 134] width 7 height 7
type input "[DATE]"
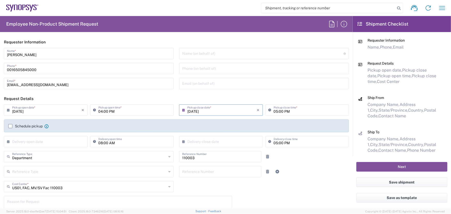
click at [168, 186] on icon at bounding box center [169, 187] width 2 height 8
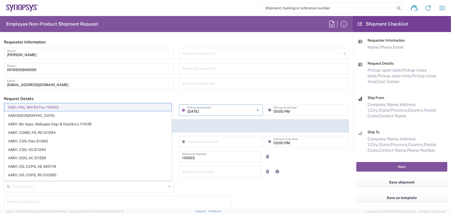
click at [67, 106] on span "US01, FAC, MV/SV Fac 110003" at bounding box center [87, 107] width 167 height 8
click at [39, 186] on input "text" at bounding box center [89, 186] width 155 height 9
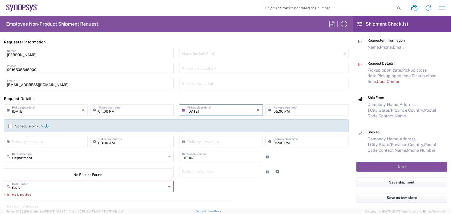
click at [18, 187] on input "GNC" at bounding box center [89, 186] width 154 height 9
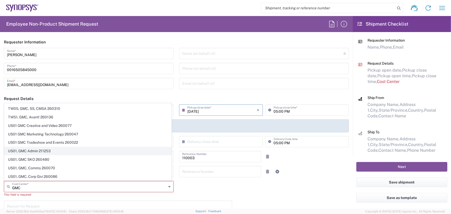
scroll to position [235, 0]
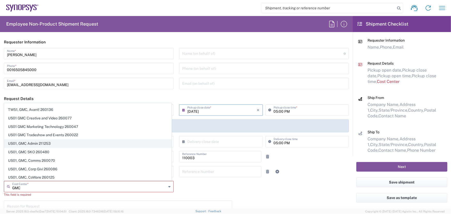
type input "GMC"
click at [37, 140] on span "US01, GMC Admin 211253" at bounding box center [87, 144] width 167 height 8
type input "211253"
type input "US01, GMC Admin 211253"
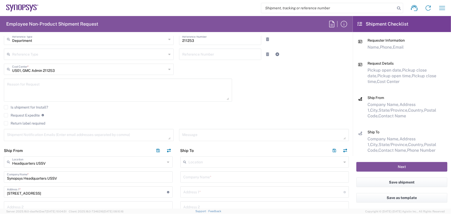
scroll to position [141, 0]
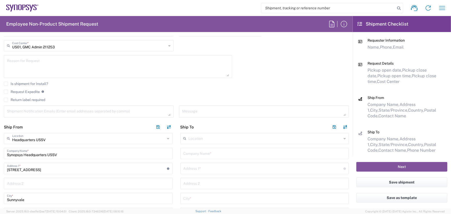
click at [202, 152] on input "text" at bounding box center [265, 153] width 163 height 9
type input "Ansys"
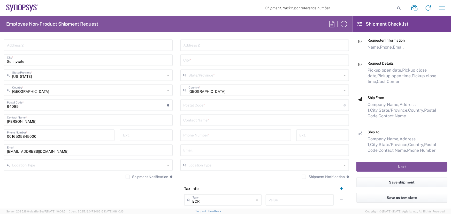
scroll to position [282, 0]
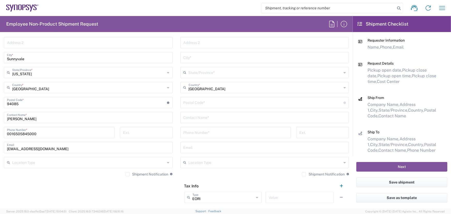
click at [199, 147] on input "text" at bounding box center [265, 147] width 163 height 9
paste input "[PERSON_NAME][EMAIL_ADDRESS][DOMAIN_NAME]"
type input "[PERSON_NAME][EMAIL_ADDRESS][DOMAIN_NAME]"
click at [196, 131] on input "tel" at bounding box center [236, 132] width 104 height 9
paste input "0019786104809"
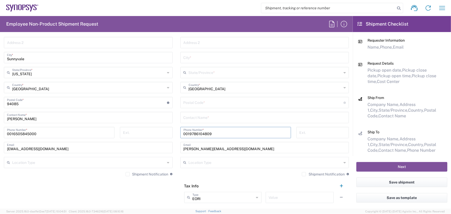
type input "0019786104809"
click at [209, 117] on input "text" at bounding box center [265, 117] width 163 height 9
type input "Karan B"
click at [203, 103] on input "undefined" at bounding box center [264, 102] width 160 height 9
type input "02451"
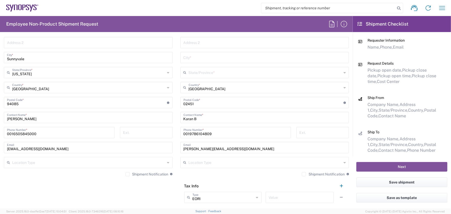
click at [344, 73] on icon at bounding box center [345, 73] width 2 height 8
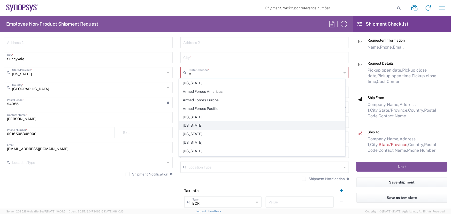
click at [191, 125] on span "[US_STATE]" at bounding box center [262, 126] width 166 height 8
type input "[US_STATE]"
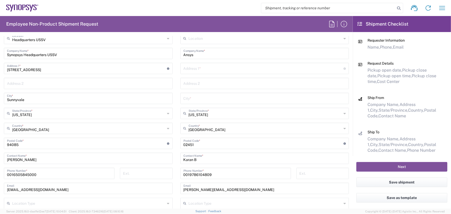
scroll to position [235, 0]
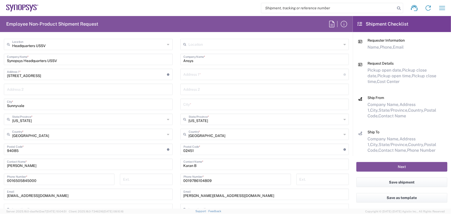
click at [201, 72] on input "text" at bounding box center [264, 74] width 160 height 9
paste input "[STREET_ADDRESS]"
type input "[STREET_ADDRESS]"
paste input "[STREET_ADDRESS]"
click at [214, 90] on input "text" at bounding box center [265, 89] width 163 height 9
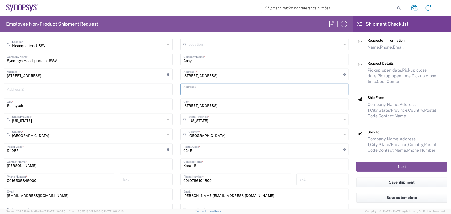
click at [231, 105] on input "[STREET_ADDRESS]" at bounding box center [265, 104] width 163 height 9
click at [219, 106] on input "[GEOGRAPHIC_DATA]" at bounding box center [265, 104] width 163 height 9
type input "Waltham,"
click at [269, 75] on input "[STREET_ADDRESS]" at bounding box center [264, 74] width 160 height 9
drag, startPoint x: 212, startPoint y: 74, endPoint x: 233, endPoint y: 74, distance: 21.2
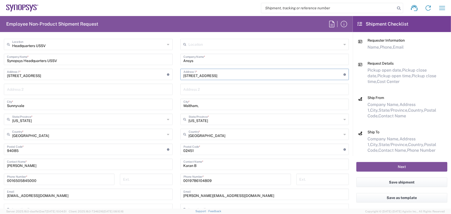
click at [233, 74] on input "[STREET_ADDRESS]" at bounding box center [264, 74] width 160 height 9
type input "[STREET_ADDRESS]"
click at [190, 88] on input "text" at bounding box center [265, 89] width 163 height 9
paste input "Suite 500"
type input "Suite 500"
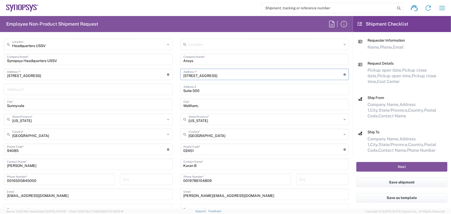
click at [234, 74] on input "[STREET_ADDRESS]" at bounding box center [264, 74] width 160 height 9
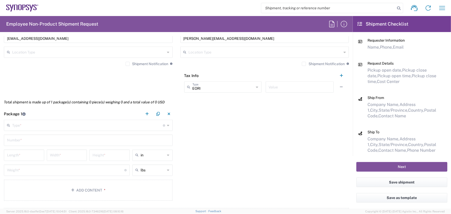
scroll to position [399, 0]
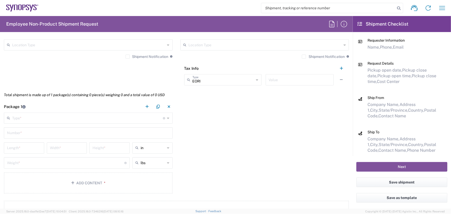
type input "[STREET_ADDRESS]"
click at [168, 119] on icon at bounding box center [168, 118] width 2 height 8
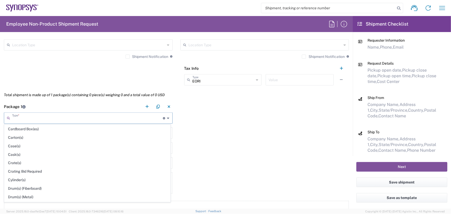
scroll to position [70, 0]
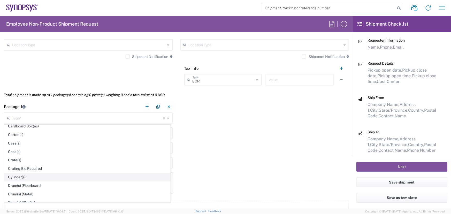
click at [17, 175] on span "Cylinder(s)" at bounding box center [87, 177] width 166 height 8
type input "Cylinder(s)"
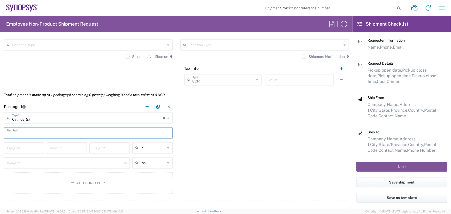
click at [28, 132] on input "text" at bounding box center [88, 132] width 163 height 9
type input "1"
click at [26, 147] on input "number" at bounding box center [24, 147] width 34 height 9
type input "36"
click at [73, 151] on input "number" at bounding box center [67, 147] width 34 height 9
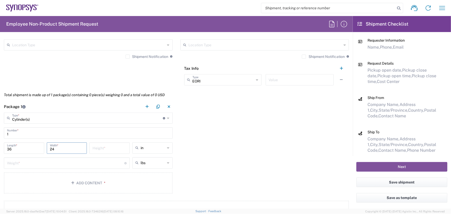
type input "24"
click at [107, 149] on input "number" at bounding box center [110, 147] width 34 height 9
type input "36"
click at [22, 164] on input "number" at bounding box center [65, 162] width 117 height 9
type input "3"
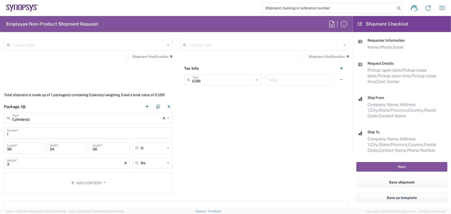
click at [196, 166] on div "Package 1 Cylinder(s) Type * Material used to package goods Bale(s) Basket(s) B…" at bounding box center [176, 148] width 353 height 95
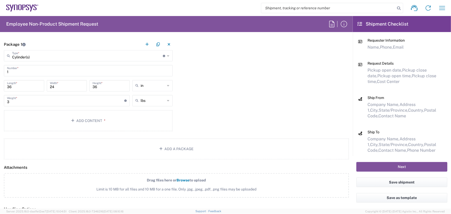
scroll to position [470, 0]
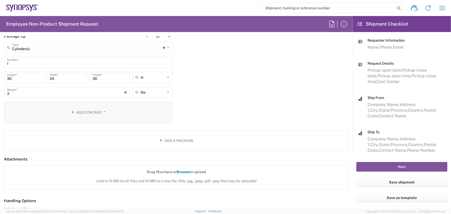
click at [37, 112] on button "Add Content *" at bounding box center [88, 112] width 169 height 21
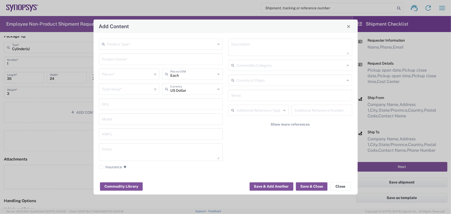
click at [219, 43] on icon at bounding box center [218, 44] width 2 height 8
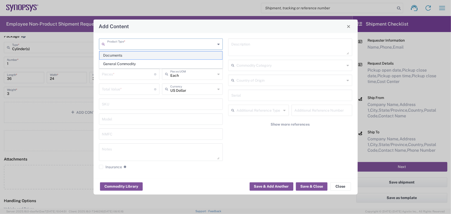
click at [116, 54] on span "Documents" at bounding box center [161, 55] width 123 height 8
type input "Documents"
type input "1"
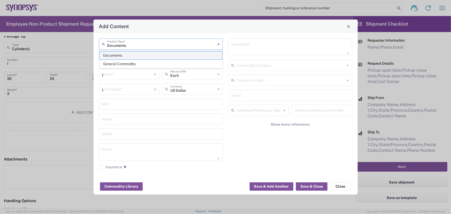
type textarea "Documents"
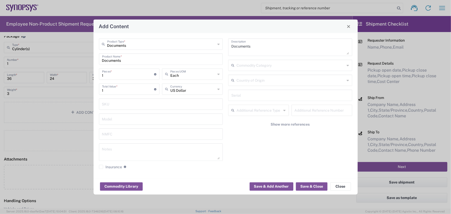
click at [107, 75] on input "1" at bounding box center [128, 73] width 52 height 9
click at [317, 186] on button "Save & Close" at bounding box center [312, 186] width 32 height 8
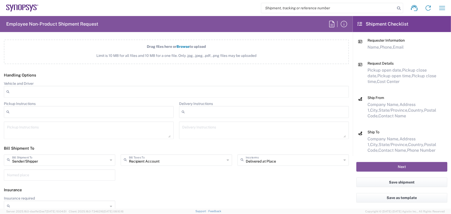
scroll to position [632, 0]
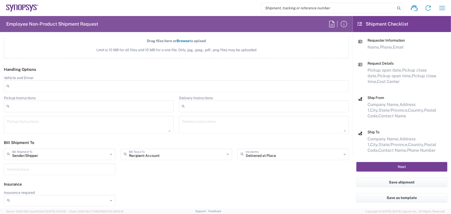
click at [403, 166] on button "Next" at bounding box center [402, 167] width 91 height 10
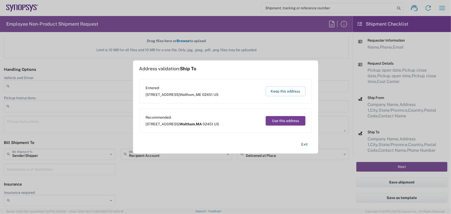
click at [286, 120] on button "Use this address" at bounding box center [286, 121] width 40 height 10
type input "Waltham"
type input "[US_STATE]"
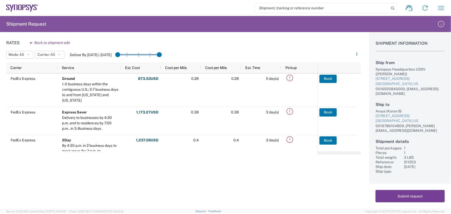
click at [401, 195] on button "Submit request" at bounding box center [410, 196] width 69 height 12
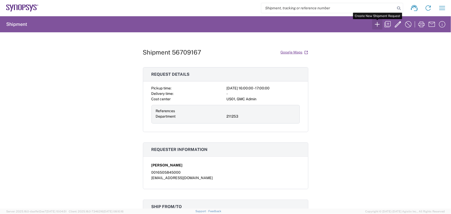
click at [376, 23] on icon "button" at bounding box center [377, 24] width 8 height 8
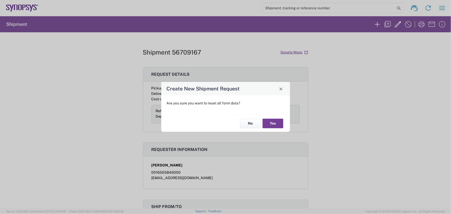
click at [272, 123] on button "Yes" at bounding box center [273, 124] width 21 height 10
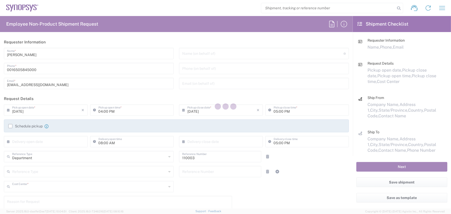
type input "US01, FAC, MV/SV Fac 110003"
type input "[US_STATE]"
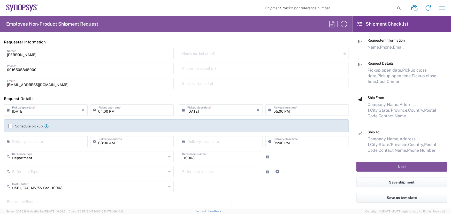
click at [44, 111] on input "[DATE]" at bounding box center [47, 109] width 70 height 9
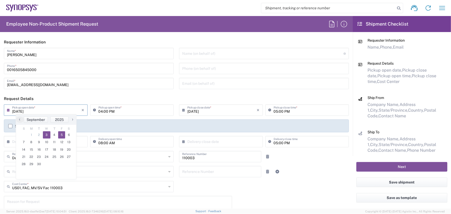
click at [60, 136] on span "5" at bounding box center [61, 134] width 7 height 7
type input "[DATE]"
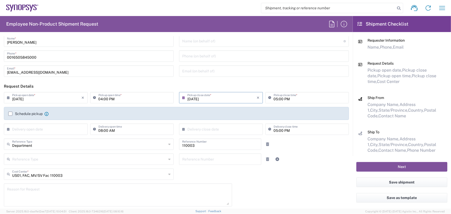
scroll to position [47, 0]
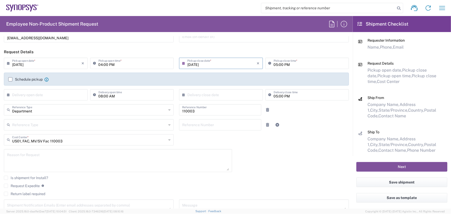
click at [168, 139] on icon at bounding box center [169, 140] width 2 height 8
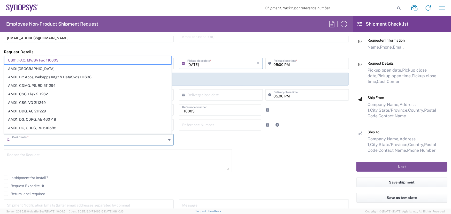
click at [28, 140] on input "text" at bounding box center [89, 139] width 154 height 9
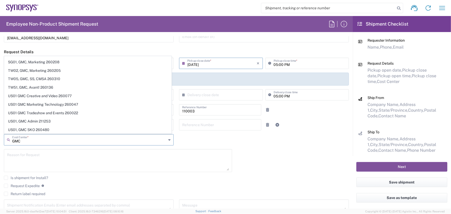
scroll to position [211, 0]
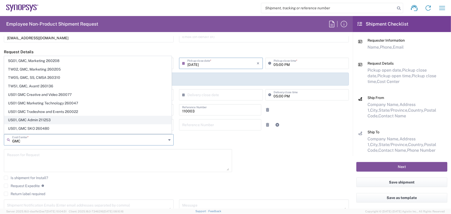
type input "GMC"
click at [35, 117] on span "US01, GMC Admin 211253" at bounding box center [87, 120] width 167 height 8
type input "211253"
type input "US01, GMC Admin 211253"
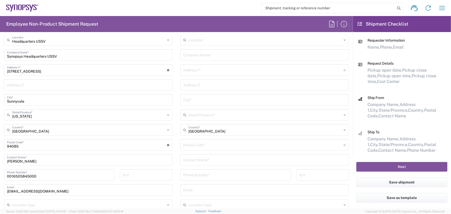
scroll to position [259, 0]
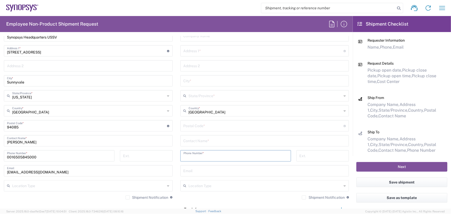
click at [202, 153] on input "tel" at bounding box center [236, 155] width 104 height 9
paste input "0016036432600"
type input "0016036432600"
click at [199, 171] on input "text" at bounding box center [265, 170] width 163 height 9
paste input "[PERSON_NAME][EMAIL_ADDRESS][PERSON_NAME][DOMAIN_NAME]"
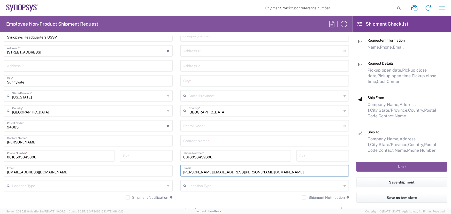
type input "[PERSON_NAME][EMAIL_ADDRESS][PERSON_NAME][DOMAIN_NAME]"
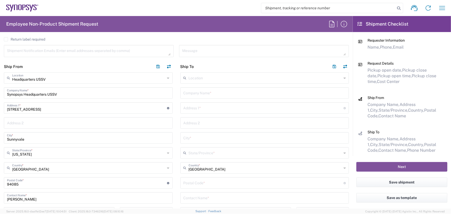
scroll to position [188, 0]
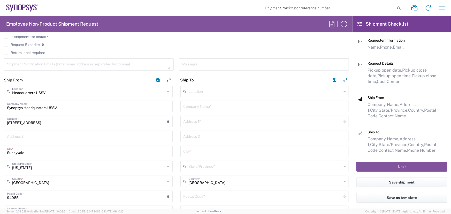
click at [205, 119] on input "text" at bounding box center [264, 121] width 160 height 9
paste input "[STREET_ADDRESS]"
type input "[STREET_ADDRESS]"
paste input "[STREET_ADDRESS]"
type input "[STREET_ADDRESS]"
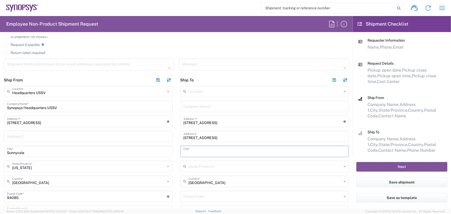
paste input "[STREET_ADDRESS]"
type input "[STREET_ADDRESS]"
click at [198, 165] on input "text" at bounding box center [265, 166] width 153 height 9
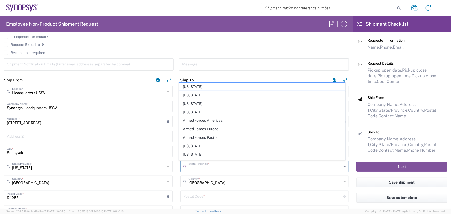
paste input "[STREET_ADDRESS]"
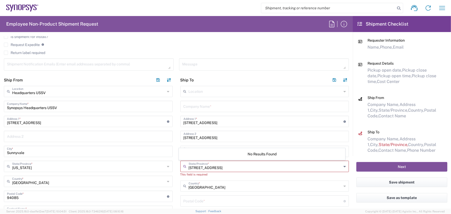
click at [243, 167] on input "[STREET_ADDRESS]" at bounding box center [265, 166] width 153 height 9
type input "03766"
click at [172, 155] on main "Headquarters USSV Location Headquarters [GEOGRAPHIC_DATA] Agrate Brianza IT01 […" at bounding box center [88, 180] width 177 height 188
click at [344, 167] on icon at bounding box center [345, 166] width 2 height 8
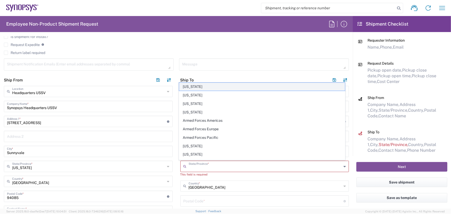
click at [208, 87] on span "[US_STATE]" at bounding box center [262, 87] width 166 height 8
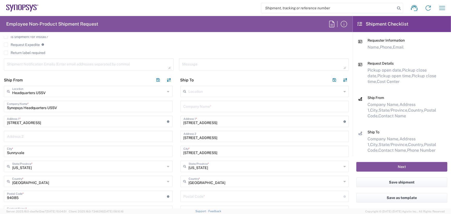
click at [339, 164] on div "[US_STATE] State/Province *" at bounding box center [264, 166] width 169 height 11
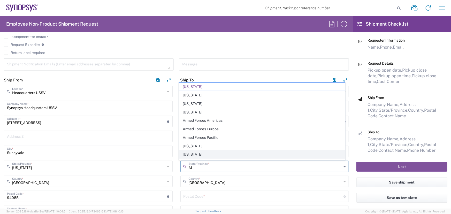
type input "A"
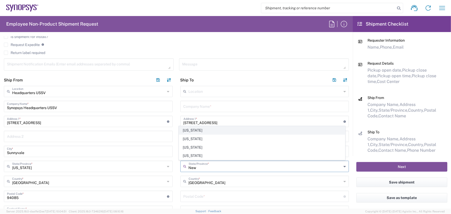
click at [199, 129] on span "[US_STATE]" at bounding box center [262, 130] width 166 height 8
type input "[US_STATE]"
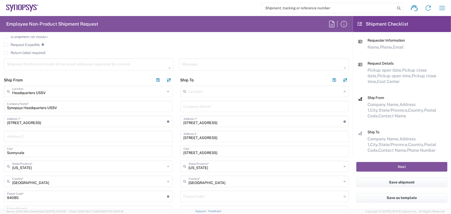
click at [211, 196] on input "undefined" at bounding box center [264, 196] width 160 height 9
type input "03766"
click at [253, 152] on input "[STREET_ADDRESS]" at bounding box center [265, 151] width 163 height 9
click at [216, 153] on input "[STREET_ADDRESS]" at bounding box center [265, 151] width 163 height 9
type input "[GEOGRAPHIC_DATA]"
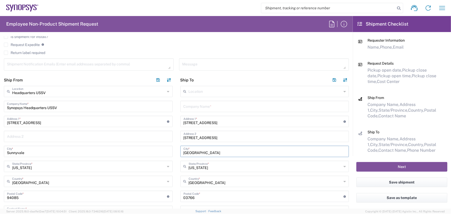
click at [252, 136] on input "[STREET_ADDRESS]" at bounding box center [265, 136] width 163 height 9
type input "1"
click at [253, 122] on input "[STREET_ADDRESS]" at bounding box center [264, 121] width 160 height 9
type input "[STREET_ADDRESS]"
click at [196, 106] on input "text" at bounding box center [265, 106] width 163 height 9
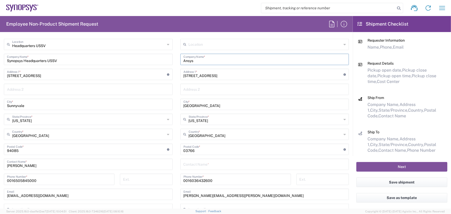
scroll to position [259, 0]
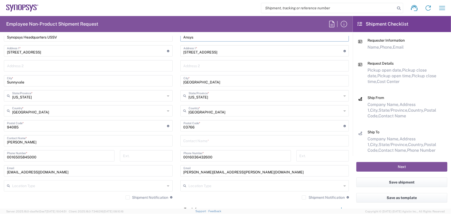
type input "Ansys"
click at [197, 141] on input "text" at bounding box center [265, 140] width 163 height 9
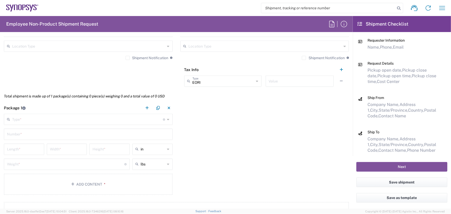
scroll to position [399, 0]
type input "[PERSON_NAME]"
click at [167, 118] on icon at bounding box center [168, 118] width 2 height 8
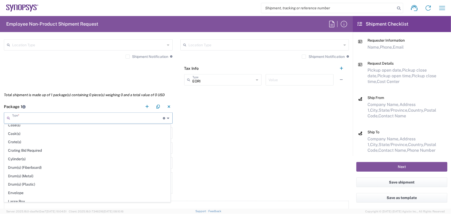
scroll to position [94, 0]
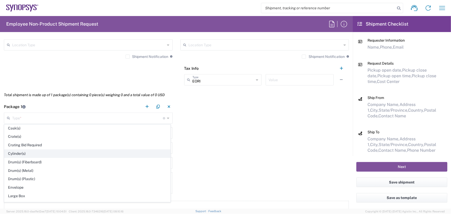
click at [18, 152] on span "Cylinder(s)" at bounding box center [87, 154] width 166 height 8
type input "Cylinder(s)"
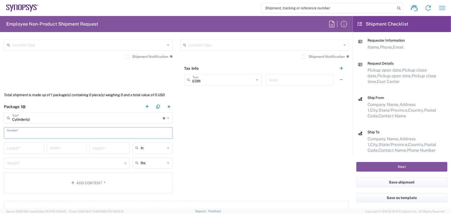
click at [29, 132] on input "text" at bounding box center [88, 132] width 163 height 9
type input "1"
click at [27, 151] on input "number" at bounding box center [24, 147] width 34 height 9
type input "36"
click at [65, 149] on input "number" at bounding box center [67, 147] width 34 height 9
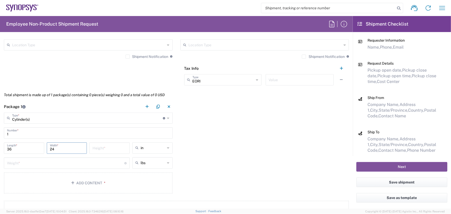
type input "24"
click at [117, 148] on input "number" at bounding box center [110, 147] width 34 height 9
type input "36"
click at [25, 163] on input "number" at bounding box center [65, 162] width 117 height 9
type input "3"
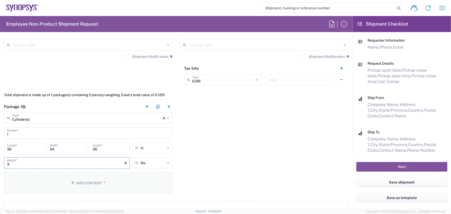
click at [15, 181] on button "Add Content *" at bounding box center [88, 182] width 169 height 21
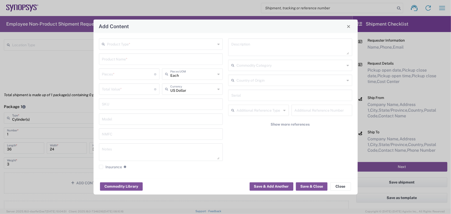
click at [217, 46] on div "Product Type *" at bounding box center [161, 44] width 124 height 11
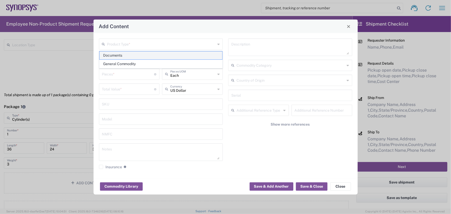
click at [110, 55] on span "Documents" at bounding box center [161, 55] width 123 height 8
type input "Documents"
type input "1"
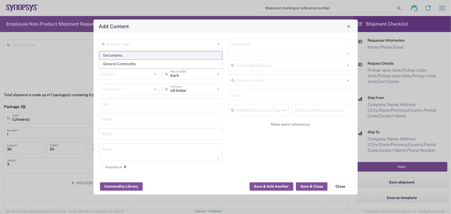
type textarea "Documents"
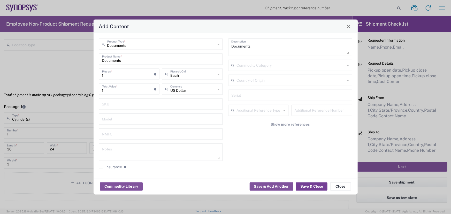
click at [311, 184] on button "Save & Close" at bounding box center [312, 186] width 32 height 8
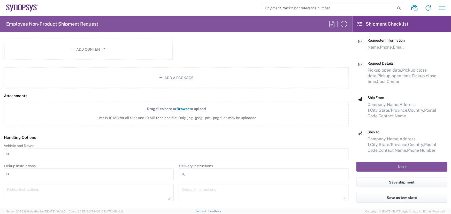
scroll to position [564, 0]
click at [403, 165] on button "Next" at bounding box center [402, 167] width 91 height 10
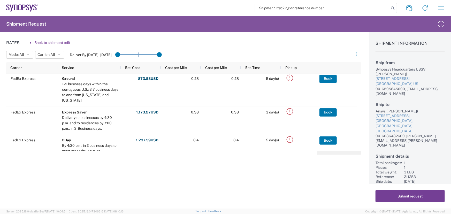
click at [404, 193] on button "Submit request" at bounding box center [410, 196] width 69 height 12
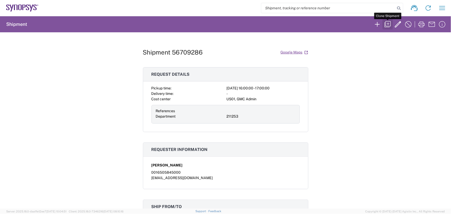
click at [388, 24] on icon "button" at bounding box center [388, 24] width 6 height 6
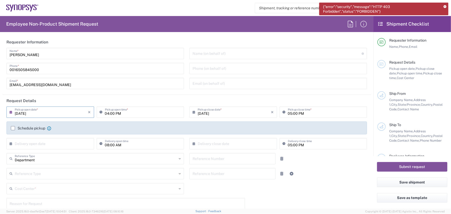
click at [25, 114] on input "[DATE]" at bounding box center [51, 111] width 73 height 9
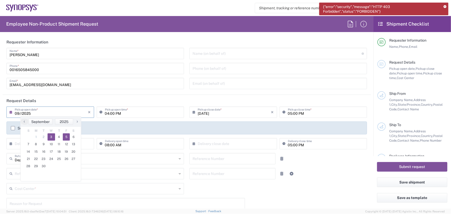
type input "[DATE]"
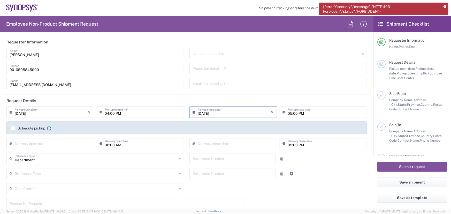
click at [24, 113] on input "[DATE]" at bounding box center [51, 111] width 73 height 9
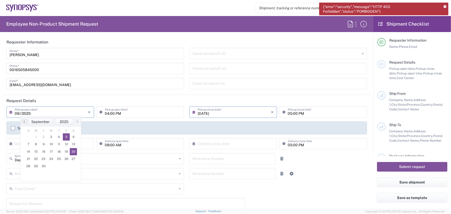
click at [65, 136] on span "5" at bounding box center [66, 136] width 7 height 7
type input "[DATE]"
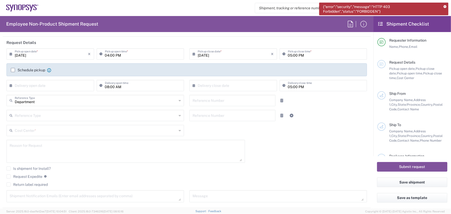
scroll to position [70, 0]
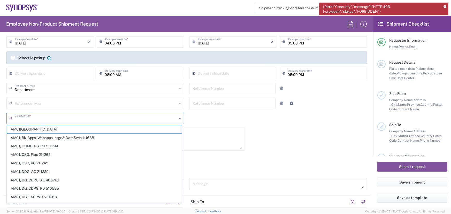
click at [42, 118] on input "text" at bounding box center [96, 118] width 162 height 9
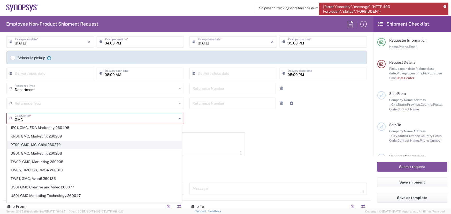
scroll to position [211, 0]
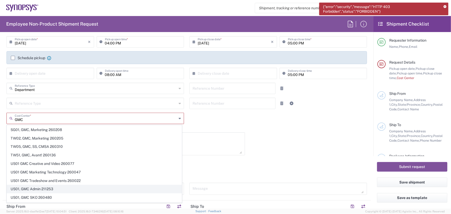
click at [38, 188] on span "US01, GMC Admin 211253" at bounding box center [94, 189] width 175 height 8
type input "US01, GMC Admin 211253"
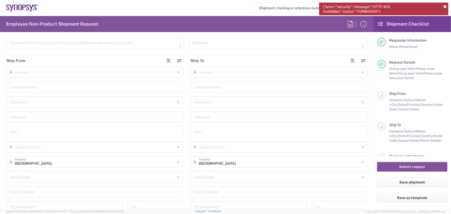
click at [64, 63] on header "Ship From" at bounding box center [95, 61] width 184 height 12
click at [226, 86] on input "text" at bounding box center [279, 86] width 170 height 9
type input "Ansys"
click at [207, 104] on input "text" at bounding box center [278, 101] width 168 height 9
paste input "[STREET_ADDRESS]"
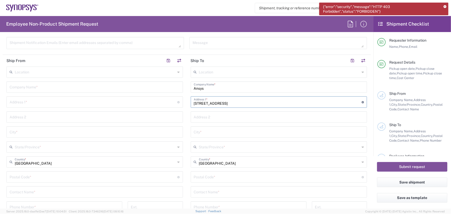
type input "[STREET_ADDRESS]"
click at [215, 116] on input "text" at bounding box center [279, 116] width 170 height 9
click at [215, 130] on input "text" at bounding box center [279, 131] width 170 height 9
paste input "[STREET_ADDRESS]"
type input "[STREET_ADDRESS]"
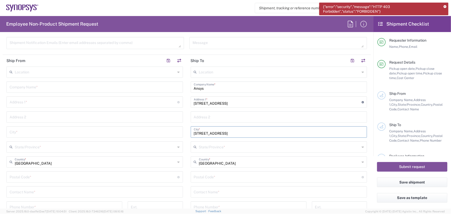
click at [215, 176] on input "undefined" at bounding box center [278, 176] width 168 height 9
type input "92602"
click at [223, 193] on input "text" at bounding box center [279, 191] width 170 height 9
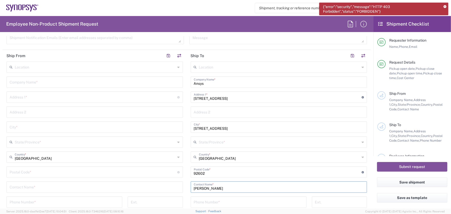
type input "[PERSON_NAME]"
click at [216, 203] on input "tel" at bounding box center [249, 201] width 110 height 9
paste input "0017144002019"
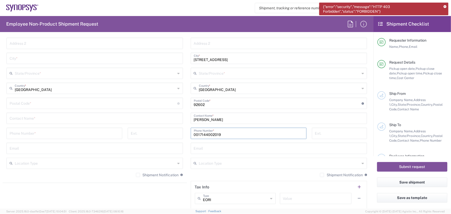
scroll to position [287, 0]
click at [211, 147] on input "text" at bounding box center [279, 146] width 170 height 9
paste input "[PERSON_NAME][EMAIL_ADDRESS][PERSON_NAME][DOMAIN_NAME]"
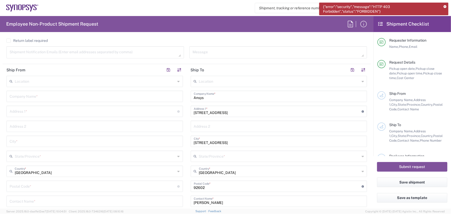
scroll to position [193, 0]
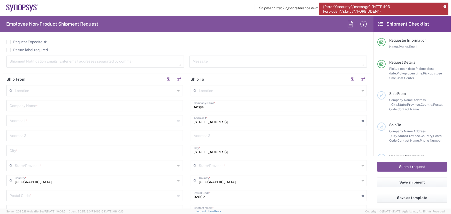
click at [231, 165] on input "text" at bounding box center [279, 165] width 161 height 9
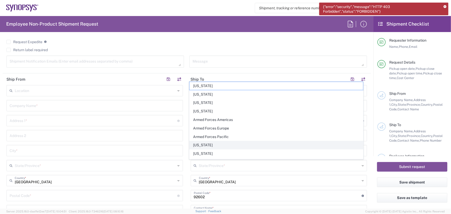
click at [208, 143] on span "[US_STATE]" at bounding box center [277, 145] width 174 height 8
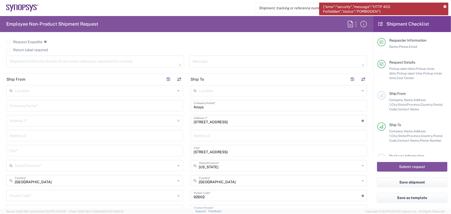
click at [247, 151] on input "[STREET_ADDRESS]" at bounding box center [279, 150] width 170 height 9
click at [222, 149] on input "[GEOGRAPHIC_DATA]" at bounding box center [279, 150] width 170 height 9
click at [279, 121] on input "[STREET_ADDRESS]" at bounding box center [278, 120] width 168 height 9
click at [220, 43] on agx-checkbox-control "Request Expedite If expedite is checked you will be unable to rate and book thi…" at bounding box center [186, 42] width 361 height 5
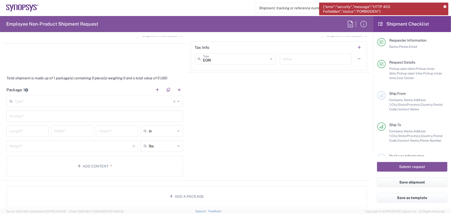
scroll to position [428, 0]
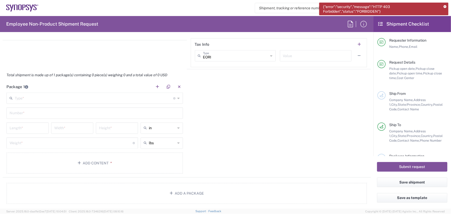
click at [47, 97] on input "text" at bounding box center [94, 97] width 159 height 9
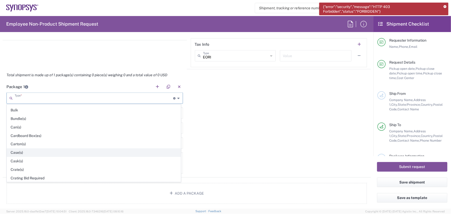
scroll to position [47, 0]
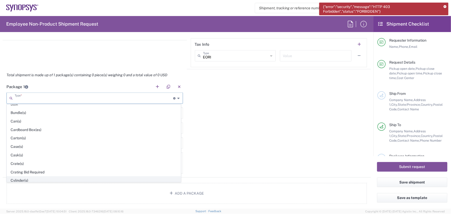
click at [23, 178] on span "Cylinder(s)" at bounding box center [94, 181] width 174 height 8
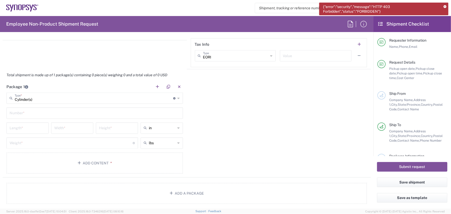
click at [41, 113] on input "text" at bounding box center [95, 112] width 170 height 9
click at [37, 129] on input "number" at bounding box center [28, 127] width 36 height 9
click at [72, 129] on input "number" at bounding box center [72, 127] width 36 height 9
click at [124, 130] on input "number" at bounding box center [117, 127] width 36 height 9
click at [226, 146] on div "Package 1 Cylinder(s) Type * Material used to package goods Bale(s) Basket(s) B…" at bounding box center [187, 129] width 368 height 97
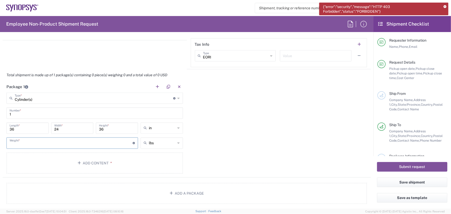
click at [26, 143] on input "number" at bounding box center [71, 142] width 123 height 9
click at [228, 147] on div "Package 1 Cylinder(s) Type * Material used to package goods Bale(s) Basket(s) B…" at bounding box center [187, 129] width 368 height 97
click at [29, 163] on button "Add Content *" at bounding box center [94, 163] width 177 height 21
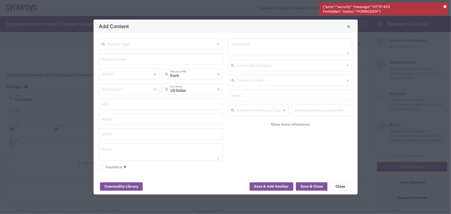
click at [217, 43] on icon at bounding box center [218, 44] width 2 height 8
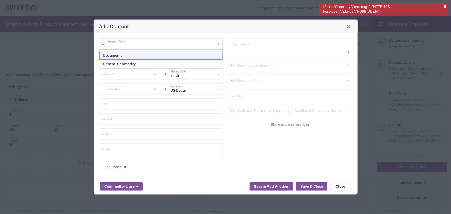
click at [114, 55] on span "Documents" at bounding box center [161, 55] width 123 height 8
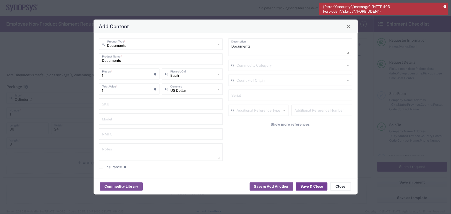
click at [317, 185] on button "Save & Close" at bounding box center [312, 186] width 32 height 8
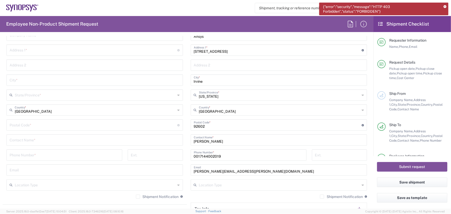
scroll to position [122, 0]
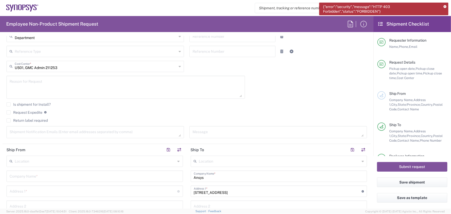
click at [54, 160] on input "text" at bounding box center [95, 160] width 161 height 9
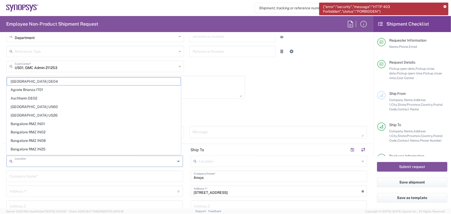
click at [260, 108] on div "Is shipment for Install?" at bounding box center [186, 106] width 361 height 8
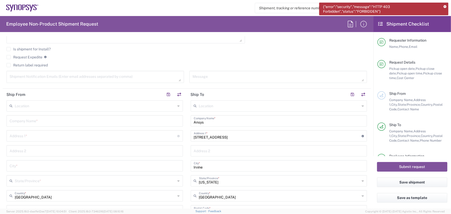
scroll to position [188, 0]
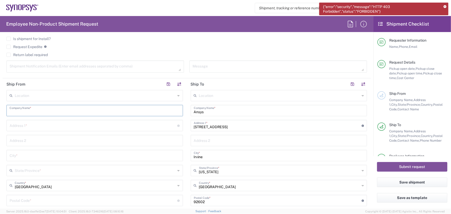
click at [28, 111] on input "text" at bounding box center [95, 110] width 170 height 9
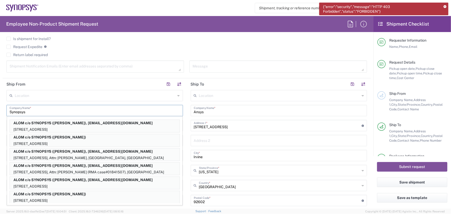
click at [47, 82] on header "Ship From" at bounding box center [95, 84] width 184 height 12
click at [39, 97] on input "text" at bounding box center [95, 95] width 161 height 9
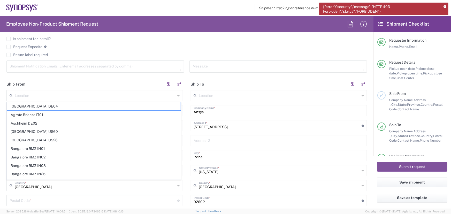
click at [62, 194] on div "Location [GEOGRAPHIC_DATA] DE04 Agrate Brianza IT01 [GEOGRAPHIC_DATA] DE02 [GEO…" at bounding box center [94, 184] width 177 height 188
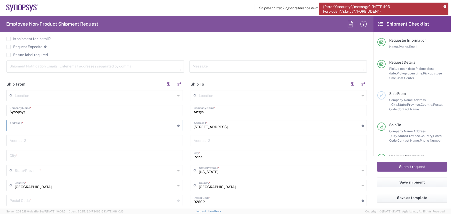
click at [37, 126] on input "text" at bounding box center [94, 125] width 168 height 9
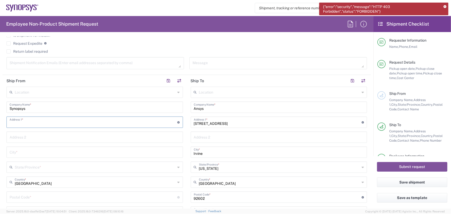
scroll to position [211, 0]
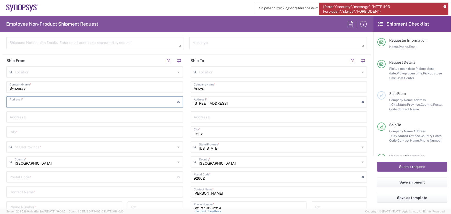
click at [26, 72] on input "text" at bounding box center [95, 71] width 161 height 9
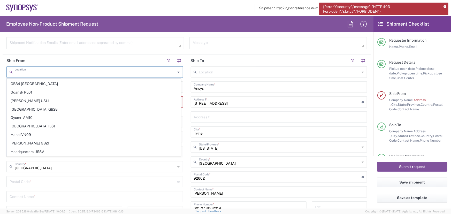
scroll to position [423, 0]
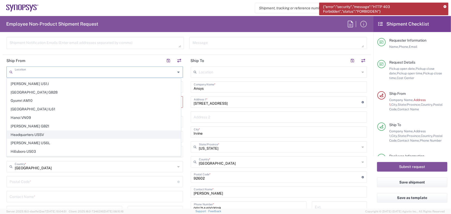
click at [27, 131] on span "Headquarters USSV" at bounding box center [94, 135] width 174 height 8
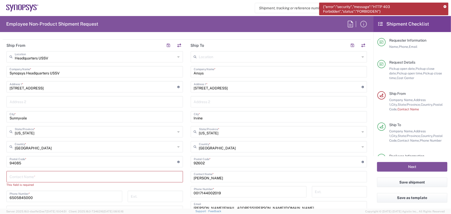
scroll to position [235, 0]
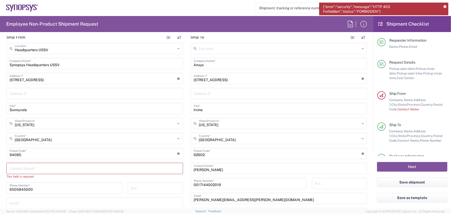
click at [41, 169] on input "text" at bounding box center [95, 168] width 170 height 9
click at [11, 169] on input "[PERSON_NAME]" at bounding box center [95, 168] width 170 height 9
click at [34, 197] on input "text" at bounding box center [95, 198] width 170 height 9
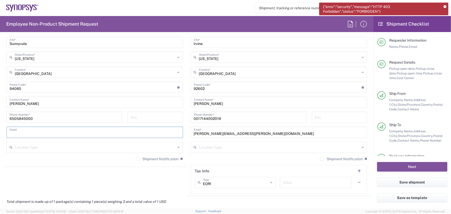
scroll to position [305, 0]
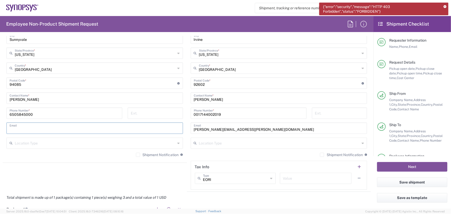
click at [22, 128] on input "text" at bounding box center [95, 127] width 170 height 9
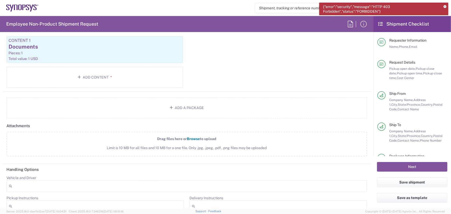
scroll to position [611, 0]
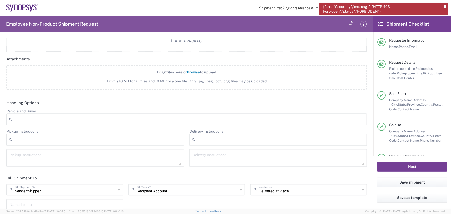
click at [410, 165] on button "Next" at bounding box center [412, 167] width 70 height 10
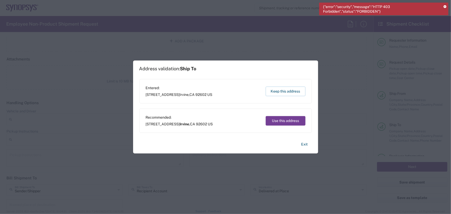
click at [283, 120] on button "Use this address" at bounding box center [286, 121] width 40 height 10
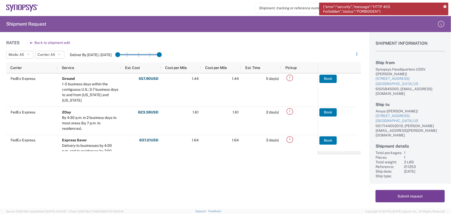
click at [409, 195] on button "Submit request" at bounding box center [410, 196] width 69 height 12
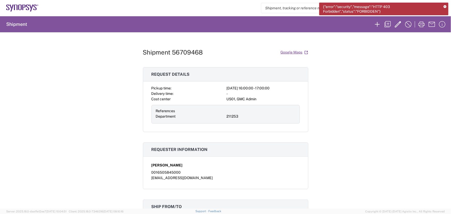
click at [343, 125] on div "Shipment 56709468 Google Maps Request details Pickup time: [DATE] 16:00:00 - 17…" at bounding box center [225, 120] width 451 height 176
click at [444, 6] on icon at bounding box center [445, 6] width 3 height 3
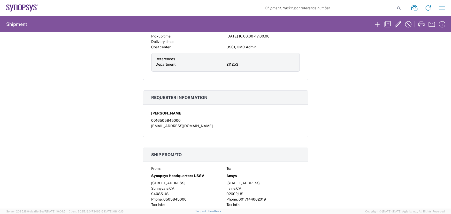
scroll to position [141, 0]
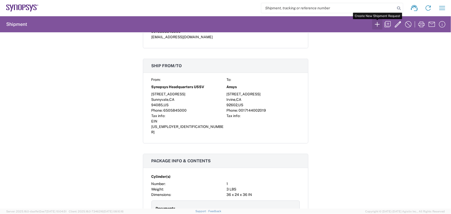
click at [377, 24] on icon "button" at bounding box center [377, 24] width 8 height 8
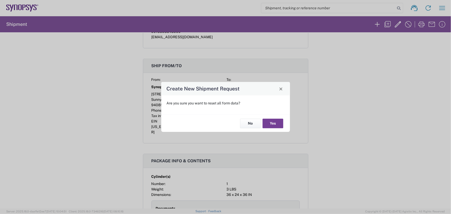
click at [273, 123] on button "Yes" at bounding box center [273, 124] width 21 height 10
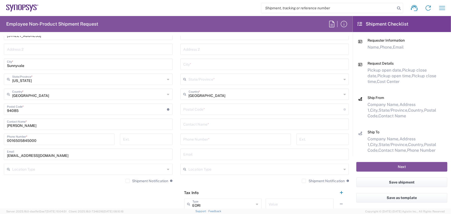
scroll to position [282, 0]
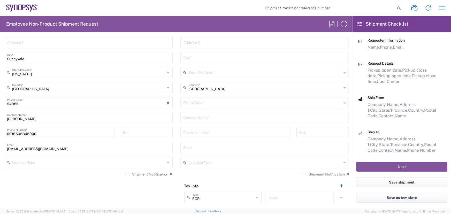
click at [202, 132] on input "tel" at bounding box center [236, 132] width 104 height 9
paste input "0013035398557"
click at [196, 147] on input "text" at bounding box center [265, 147] width 163 height 9
paste input "[PERSON_NAME][EMAIL_ADDRESS][PERSON_NAME][DOMAIN_NAME]"
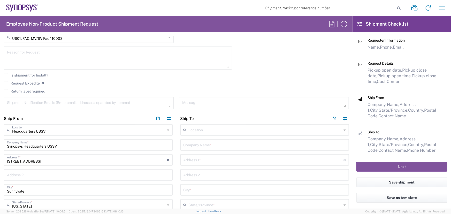
scroll to position [141, 0]
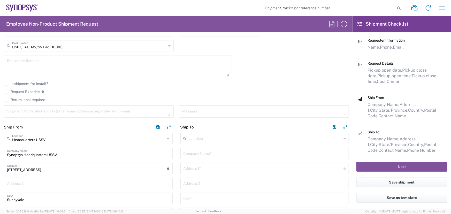
click at [202, 168] on input "text" at bounding box center [264, 168] width 160 height 9
paste input "[STREET_ADDRESS]"
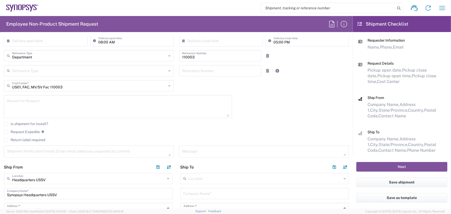
drag, startPoint x: 233, startPoint y: 178, endPoint x: 232, endPoint y: 146, distance: 31.8
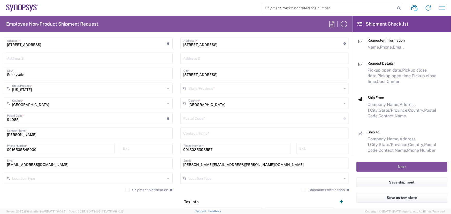
scroll to position [267, 0]
click at [208, 117] on input "undefined" at bounding box center [264, 116] width 160 height 9
click at [213, 130] on input "text" at bounding box center [265, 131] width 163 height 9
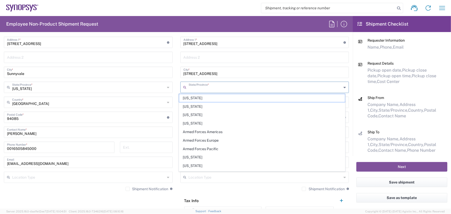
click at [338, 86] on input "text" at bounding box center [265, 86] width 153 height 9
click at [193, 165] on span "[US_STATE]" at bounding box center [262, 166] width 166 height 8
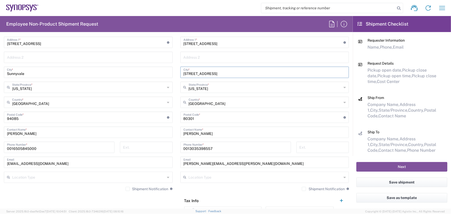
click at [269, 73] on input "[STREET_ADDRESS]" at bounding box center [265, 71] width 163 height 9
click at [234, 73] on input "[STREET_ADDRESS]" at bounding box center [265, 71] width 163 height 9
click at [271, 42] on input "[STREET_ADDRESS]" at bounding box center [264, 41] width 160 height 9
click at [230, 188] on div "Shipment Notification If checked, a shipment notification email will be sent to…" at bounding box center [264, 191] width 169 height 8
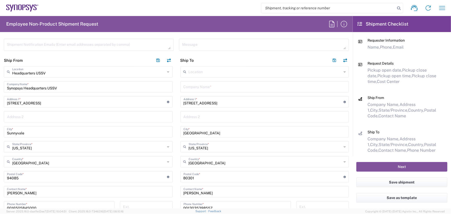
scroll to position [196, 0]
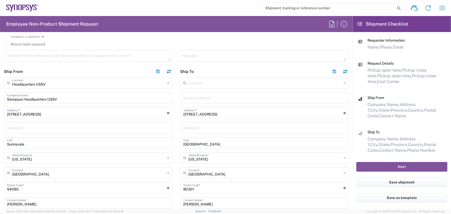
click at [213, 98] on input "text" at bounding box center [265, 97] width 163 height 9
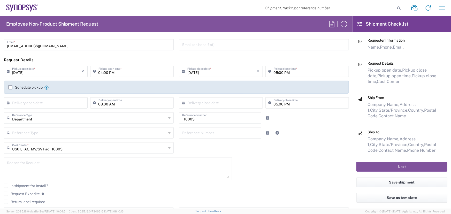
scroll to position [32, 0]
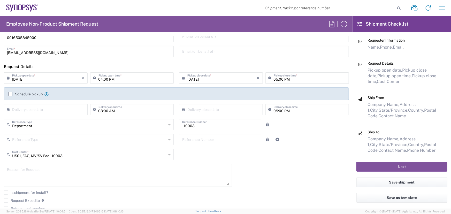
click at [168, 155] on icon at bounding box center [169, 154] width 2 height 8
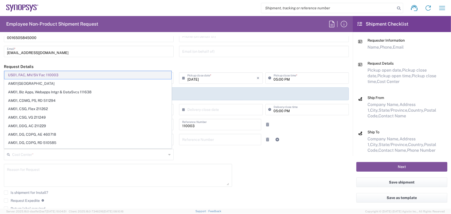
click at [63, 75] on span "US01, FAC, MV/SV Fac 110003" at bounding box center [87, 75] width 167 height 8
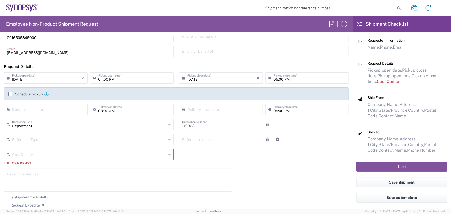
click at [26, 155] on input "text" at bounding box center [89, 154] width 154 height 9
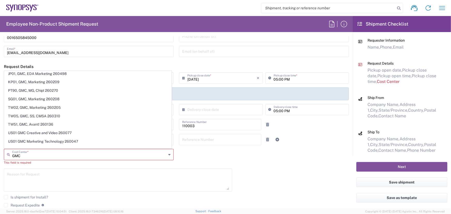
scroll to position [211, 0]
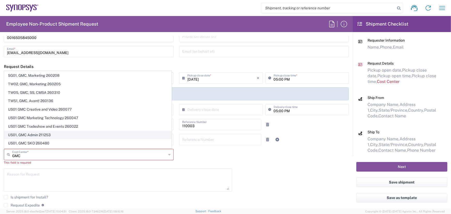
click at [44, 134] on span "US01, GMC Admin 211253" at bounding box center [87, 135] width 167 height 8
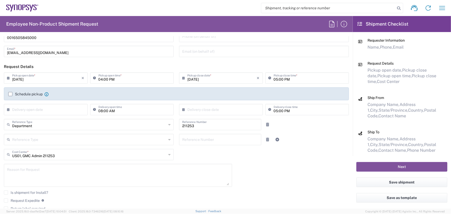
click at [22, 78] on input "[DATE]" at bounding box center [47, 77] width 70 height 9
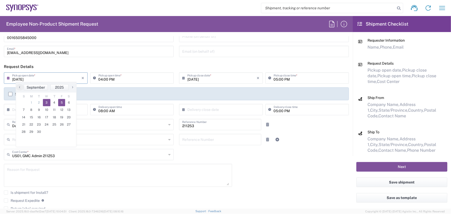
click at [60, 103] on span "5" at bounding box center [61, 102] width 7 height 7
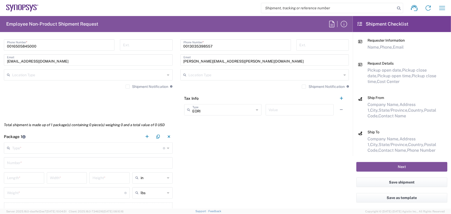
scroll to position [376, 0]
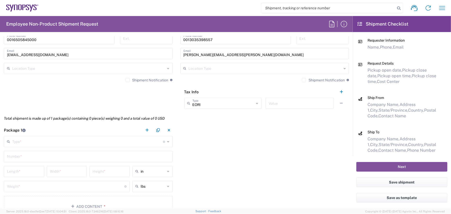
click at [47, 142] on input "text" at bounding box center [87, 141] width 151 height 9
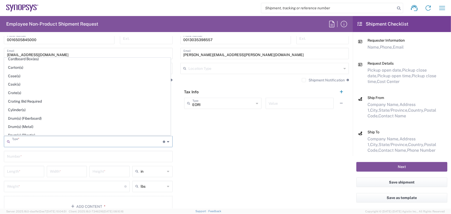
scroll to position [72, 0]
click at [13, 109] on span "Cylinder(s)" at bounding box center [87, 109] width 166 height 8
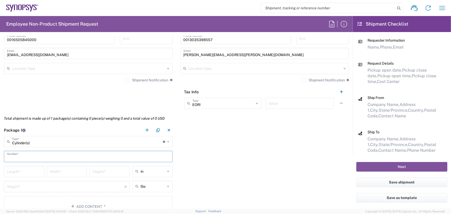
click at [31, 157] on input "text" at bounding box center [88, 156] width 163 height 9
click at [26, 170] on input "number" at bounding box center [24, 171] width 34 height 9
click at [69, 171] on input "number" at bounding box center [67, 171] width 34 height 9
click at [115, 172] on input "number" at bounding box center [110, 171] width 34 height 9
click at [22, 186] on input "number" at bounding box center [65, 186] width 117 height 9
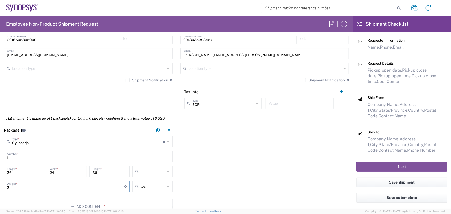
click at [209, 175] on div "Package 1 Cylinder(s) Type * Material used to package goods Bale(s) Basket(s) B…" at bounding box center [176, 171] width 353 height 95
click at [66, 201] on button "Add Content *" at bounding box center [88, 206] width 169 height 21
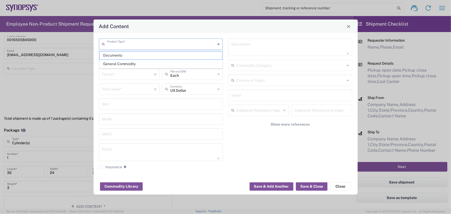
click at [187, 45] on input "text" at bounding box center [161, 43] width 109 height 9
click at [133, 54] on span "Documents" at bounding box center [161, 55] width 123 height 8
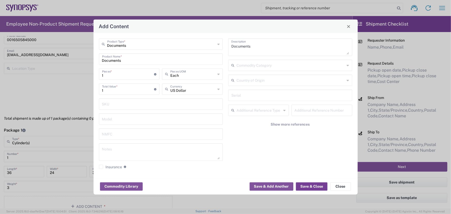
click at [317, 185] on button "Save & Close" at bounding box center [312, 186] width 32 height 8
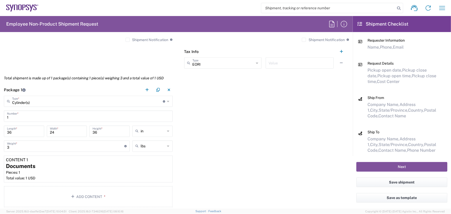
scroll to position [447, 0]
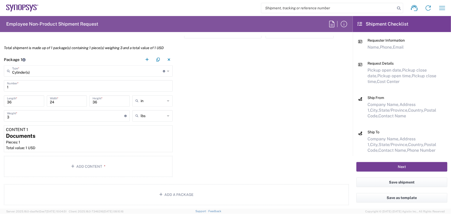
click at [404, 163] on button "Next" at bounding box center [402, 167] width 91 height 10
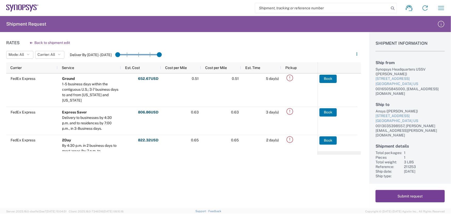
click at [407, 195] on button "Submit request" at bounding box center [410, 196] width 69 height 12
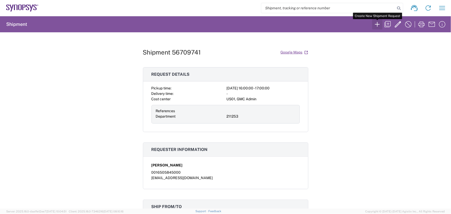
click at [377, 24] on icon "button" at bounding box center [377, 24] width 8 height 8
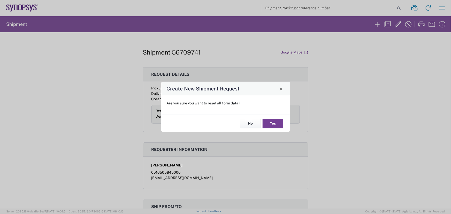
click at [274, 121] on button "Yes" at bounding box center [273, 124] width 21 height 10
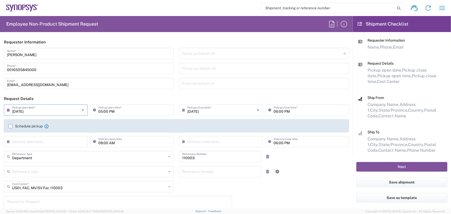
click at [21, 111] on input "[DATE]" at bounding box center [47, 109] width 70 height 9
click at [150, 111] on input "05:00 PM" at bounding box center [135, 109] width 72 height 9
click at [22, 111] on input "[DATE]" at bounding box center [47, 109] width 70 height 9
click at [139, 93] on header "Request Details" at bounding box center [176, 99] width 353 height 12
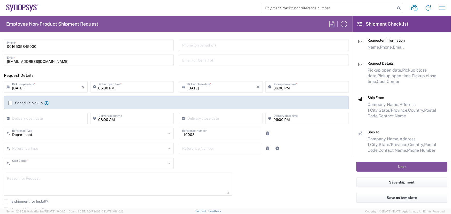
click at [68, 164] on input "text" at bounding box center [89, 162] width 154 height 9
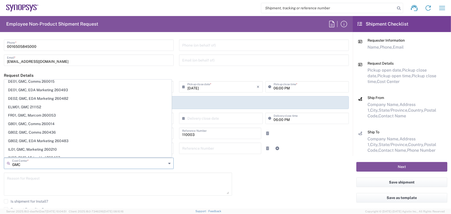
scroll to position [70, 0]
click at [68, 166] on input "GMC" at bounding box center [89, 162] width 154 height 9
click at [76, 181] on textarea at bounding box center [118, 184] width 222 height 20
click at [35, 164] on input "text" at bounding box center [89, 162] width 155 height 9
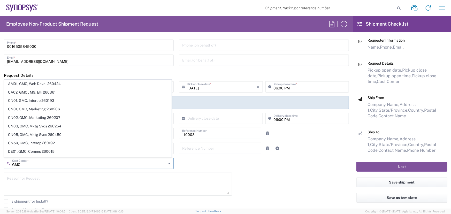
click at [40, 167] on input "GMC" at bounding box center [89, 162] width 154 height 9
click at [33, 164] on input "GMC" at bounding box center [89, 162] width 154 height 9
click at [168, 163] on icon at bounding box center [169, 163] width 2 height 8
click at [35, 164] on input "GMC" at bounding box center [89, 162] width 154 height 9
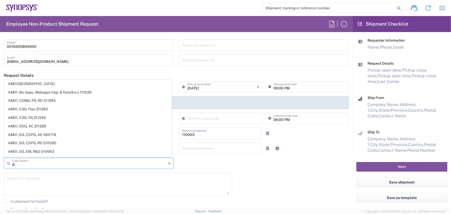
click at [22, 168] on div "G Cost Center *" at bounding box center [89, 163] width 170 height 11
click at [273, 180] on div "[DATE] × Pickup open date * Cancel Apply 05:00 PM Pickup open time * [DATE] × P…" at bounding box center [176, 160] width 351 height 158
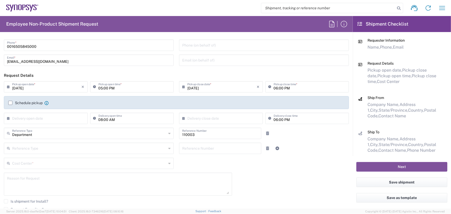
click at [25, 164] on input "text" at bounding box center [89, 162] width 154 height 9
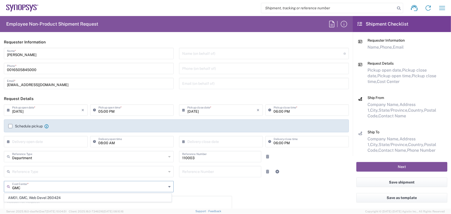
click at [32, 189] on input "GMC" at bounding box center [89, 186] width 154 height 9
click at [195, 188] on div "[DATE] × Pickup open date * Cancel Apply 05:00 PM Pickup open time * [DATE] × P…" at bounding box center [176, 183] width 351 height 158
click at [28, 187] on input "text" at bounding box center [89, 186] width 155 height 9
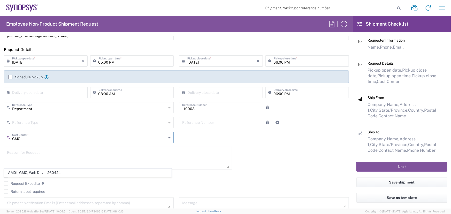
scroll to position [23, 0]
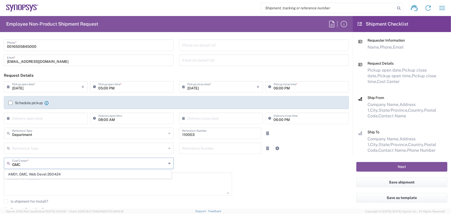
click at [259, 178] on div "[DATE] × Pickup open date * Cancel Apply 05:00 PM Pickup open time * [DATE] × P…" at bounding box center [176, 160] width 351 height 158
click at [198, 135] on input "110003" at bounding box center [220, 132] width 76 height 9
click at [284, 186] on div "[DATE] × Pickup open date * Cancel Apply 05:00 PM Pickup open time * [DATE] × P…" at bounding box center [176, 160] width 351 height 158
click at [36, 162] on input "text" at bounding box center [89, 162] width 155 height 9
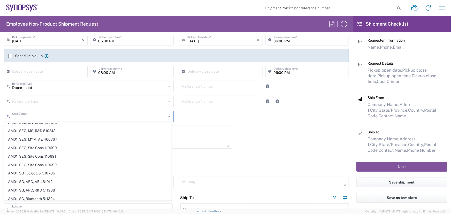
scroll to position [0, 0]
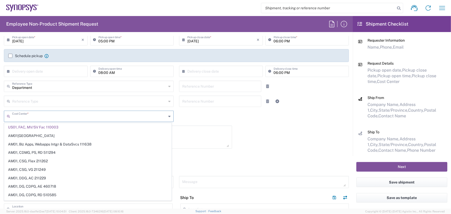
click at [22, 119] on input "text" at bounding box center [89, 115] width 154 height 9
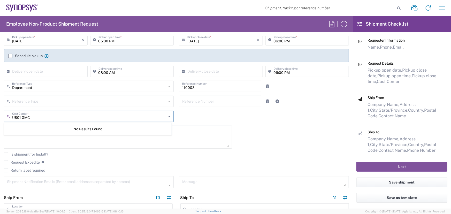
click at [34, 117] on input "US01 GMC" at bounding box center [89, 115] width 154 height 9
click at [44, 117] on input "US01" at bounding box center [89, 115] width 154 height 9
click at [25, 118] on input "US01" at bounding box center [89, 115] width 154 height 9
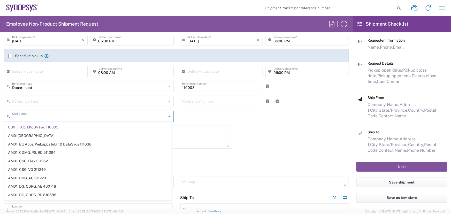
click at [274, 155] on agx-checkbox-control "Is shipment for Install?" at bounding box center [176, 154] width 345 height 4
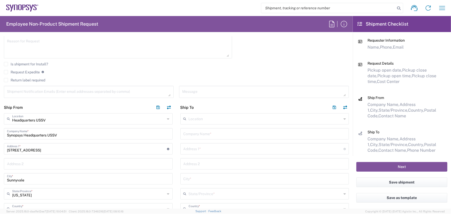
scroll to position [164, 0]
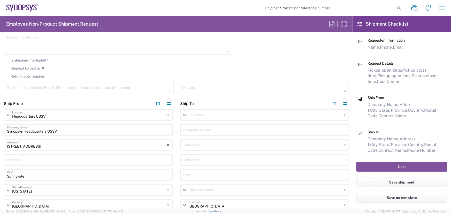
click at [200, 128] on input "text" at bounding box center [265, 129] width 163 height 9
click at [200, 144] on div "Address 1 * For cross streets use street names with '&' or 'and' in between. Fo…" at bounding box center [264, 149] width 169 height 11
paste input "[STREET_ADDRESS][US_STATE][PERSON_NAME]"
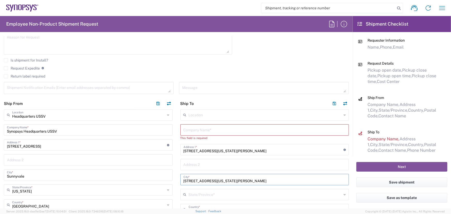
click at [196, 128] on input "text" at bounding box center [265, 129] width 163 height 9
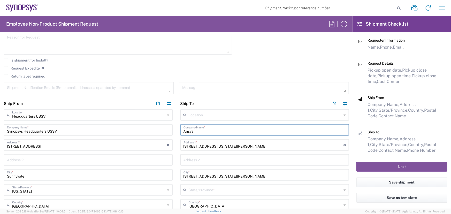
click at [79, 75] on agx-checkbox-control "Return label required" at bounding box center [176, 76] width 345 height 4
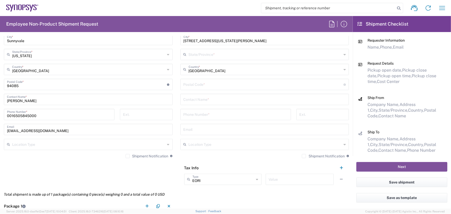
scroll to position [305, 0]
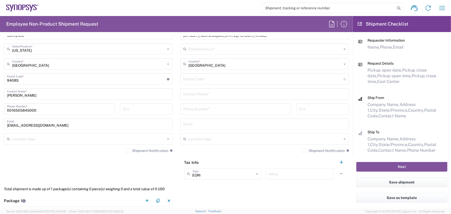
click at [209, 79] on input "undefined" at bounding box center [264, 78] width 160 height 9
click at [208, 93] on input "text" at bounding box center [265, 93] width 163 height 9
click at [201, 107] on input "tel" at bounding box center [236, 108] width 104 height 9
paste input "0013016405829"
click at [203, 125] on input "text" at bounding box center [265, 123] width 163 height 9
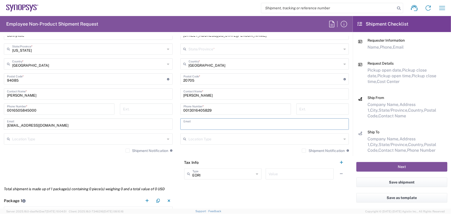
paste input "[PERSON_NAME][EMAIL_ADDRESS][DOMAIN_NAME]"
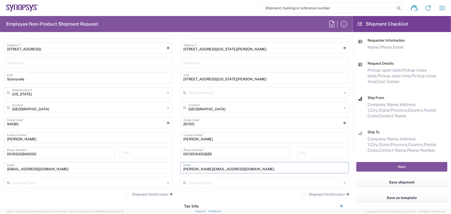
scroll to position [259, 0]
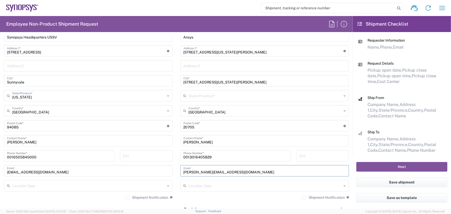
click at [211, 96] on input "text" at bounding box center [265, 95] width 153 height 9
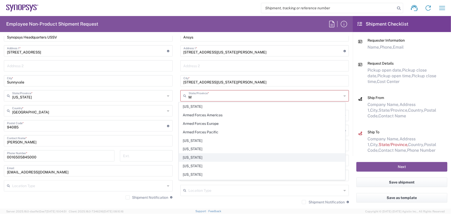
click at [194, 157] on span "[US_STATE]" at bounding box center [262, 158] width 166 height 8
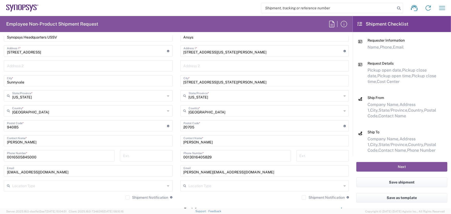
click at [279, 81] on input "[STREET_ADDRESS][US_STATE][PERSON_NAME]" at bounding box center [265, 80] width 163 height 9
click at [241, 81] on input "[STREET_ADDRESS][US_STATE][PERSON_NAME]" at bounding box center [265, 80] width 163 height 9
click at [240, 67] on input "text" at bounding box center [265, 65] width 163 height 9
click at [279, 50] on input "[STREET_ADDRESS][US_STATE][PERSON_NAME]" at bounding box center [264, 50] width 160 height 9
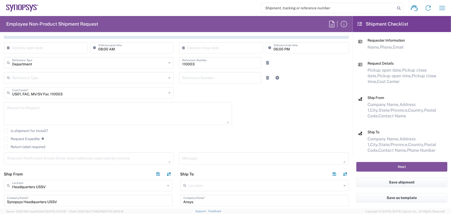
scroll to position [70, 0]
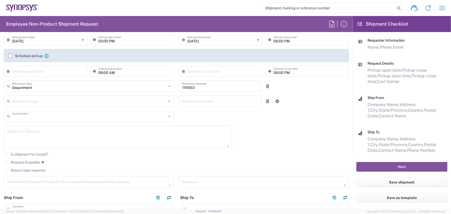
click at [63, 116] on input "text" at bounding box center [89, 115] width 154 height 9
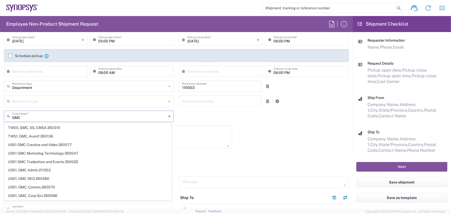
scroll to position [235, 0]
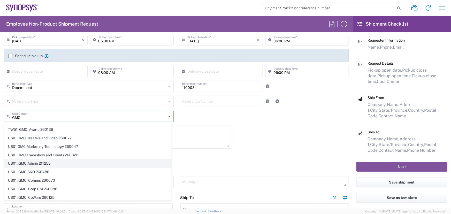
click at [43, 160] on span "US01, GMC Admin 211253" at bounding box center [87, 164] width 167 height 8
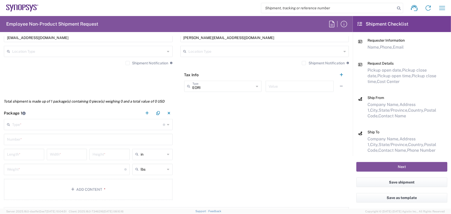
scroll to position [399, 0]
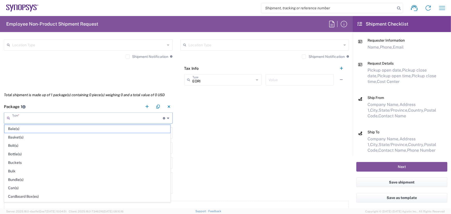
click at [28, 116] on input "text" at bounding box center [87, 117] width 151 height 9
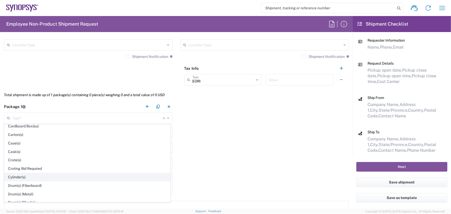
click at [18, 175] on span "Cylinder(s)" at bounding box center [87, 177] width 166 height 8
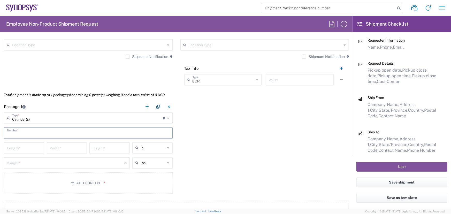
click at [27, 132] on input "text" at bounding box center [88, 132] width 163 height 9
click at [33, 147] on input "number" at bounding box center [24, 147] width 34 height 9
click at [75, 149] on input "number" at bounding box center [67, 147] width 34 height 9
click at [112, 148] on input "number" at bounding box center [110, 147] width 34 height 9
click at [23, 163] on input "number" at bounding box center [65, 162] width 117 height 9
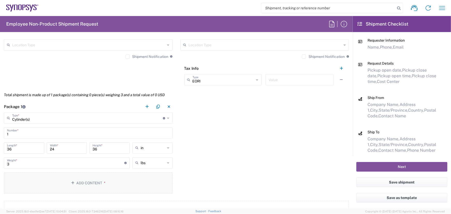
click at [122, 186] on button "Add Content *" at bounding box center [88, 182] width 169 height 21
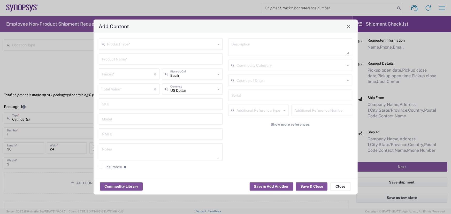
click at [201, 45] on input "text" at bounding box center [161, 43] width 109 height 9
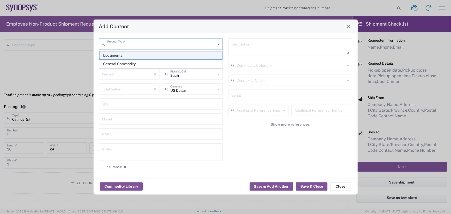
click at [109, 53] on span "Documents" at bounding box center [161, 55] width 123 height 8
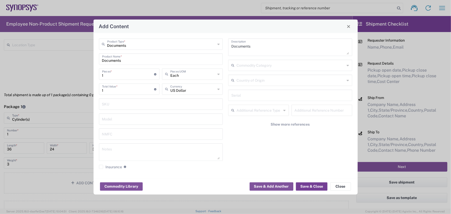
click at [312, 185] on button "Save & Close" at bounding box center [312, 186] width 32 height 8
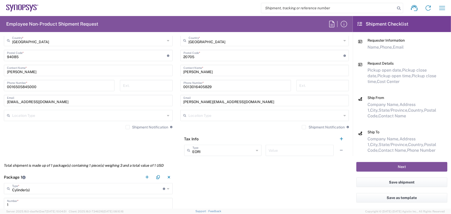
scroll to position [399, 0]
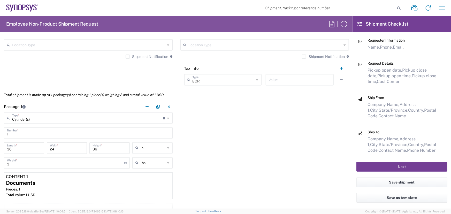
click at [400, 168] on button "Next" at bounding box center [402, 167] width 91 height 10
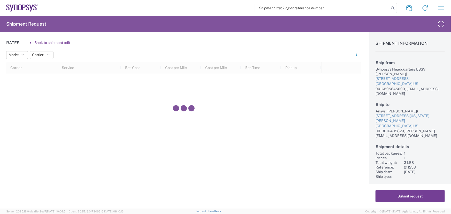
click at [406, 194] on button "Submit request" at bounding box center [410, 196] width 69 height 12
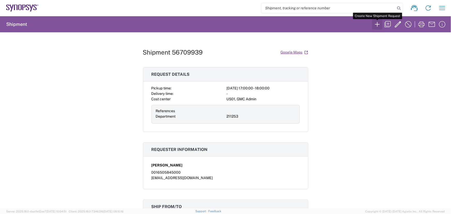
click at [376, 24] on icon "button" at bounding box center [377, 24] width 5 height 5
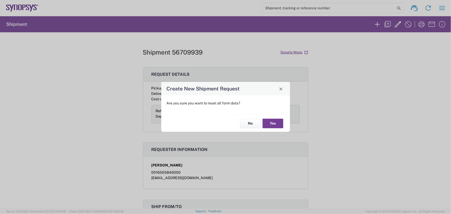
click at [268, 122] on button "Yes" at bounding box center [273, 124] width 21 height 10
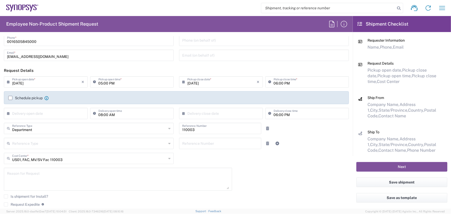
scroll to position [47, 0]
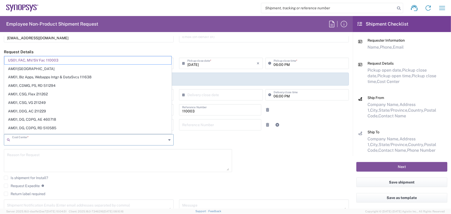
click at [71, 141] on input "text" at bounding box center [89, 139] width 154 height 9
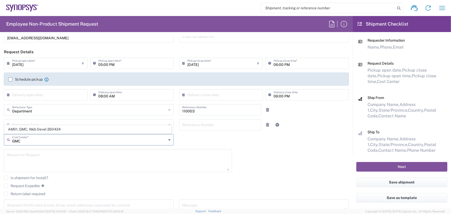
click at [32, 140] on input "GMC" at bounding box center [89, 139] width 154 height 9
click at [185, 139] on div "[DATE] × Pickup open date * Cancel Apply 05:00 PM Pickup open time * [DATE] × P…" at bounding box center [176, 137] width 351 height 158
click at [39, 141] on input "text" at bounding box center [89, 139] width 154 height 9
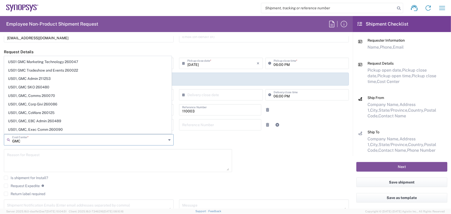
scroll to position [245, 0]
click at [36, 85] on span "US01, GMC Admin 211253" at bounding box center [87, 87] width 167 height 8
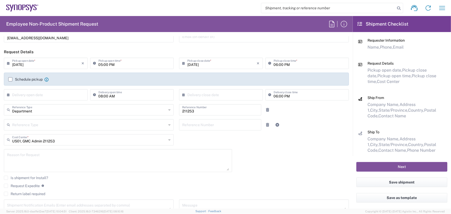
click at [45, 64] on input "[DATE]" at bounding box center [47, 62] width 70 height 9
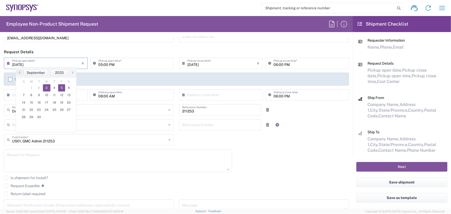
click at [62, 88] on span "5" at bounding box center [61, 87] width 7 height 7
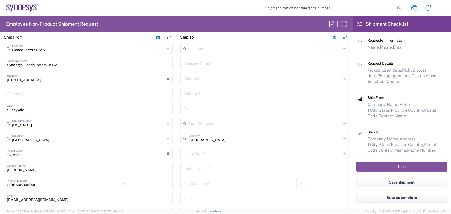
scroll to position [235, 0]
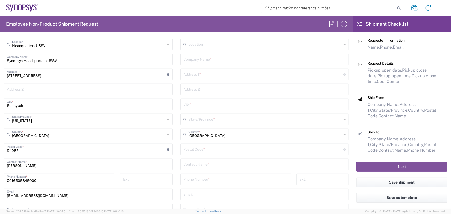
click at [207, 74] on input "text" at bounding box center [264, 74] width 160 height 9
paste input "[STREET_ADDRESS]"
click at [208, 149] on input "undefined" at bounding box center [264, 149] width 160 height 9
click at [214, 164] on input "text" at bounding box center [265, 164] width 163 height 9
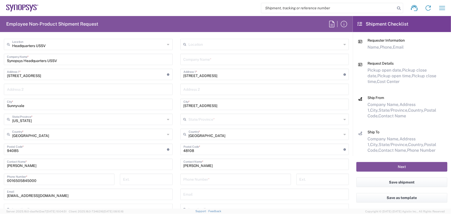
click at [190, 178] on input "tel" at bounding box center [236, 179] width 104 height 9
paste input "0012482052275"
click at [195, 195] on input "text" at bounding box center [265, 194] width 163 height 9
paste input "[PERSON_NAME][EMAIL_ADDRESS][PERSON_NAME][DOMAIN_NAME]"
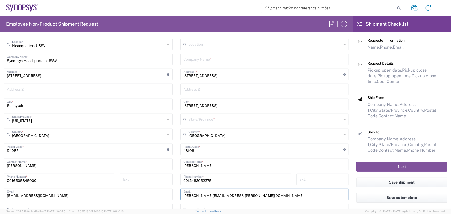
drag, startPoint x: 213, startPoint y: 58, endPoint x: 210, endPoint y: 59, distance: 3.1
click at [213, 58] on input "text" at bounding box center [265, 59] width 163 height 9
drag, startPoint x: 209, startPoint y: 120, endPoint x: 211, endPoint y: 117, distance: 2.8
click at [211, 117] on input "text" at bounding box center [265, 119] width 153 height 9
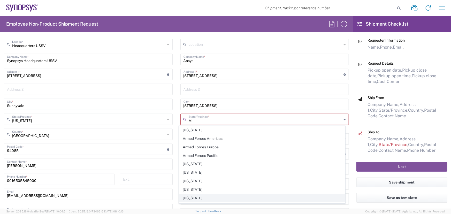
click at [194, 197] on span "[US_STATE]" at bounding box center [262, 198] width 166 height 8
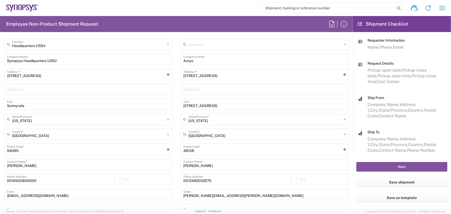
click at [269, 104] on input "[STREET_ADDRESS]" at bounding box center [265, 104] width 163 height 9
click at [229, 105] on input "[STREET_ADDRESS][PERSON_NAME]" at bounding box center [265, 104] width 163 height 9
click at [268, 75] on input "[STREET_ADDRESS]" at bounding box center [264, 74] width 160 height 9
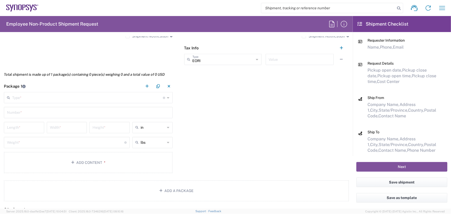
scroll to position [423, 0]
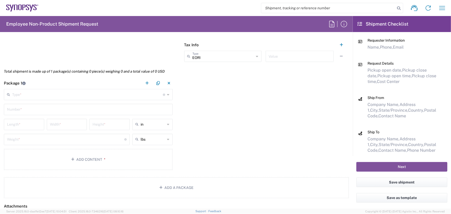
click at [133, 92] on input "text" at bounding box center [87, 94] width 151 height 9
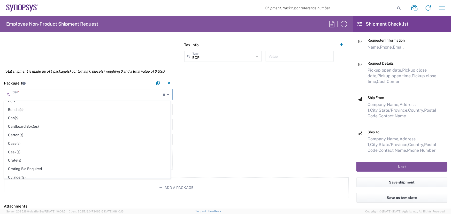
scroll to position [47, 0]
click at [24, 176] on span "Cylinder(s)" at bounding box center [87, 177] width 166 height 8
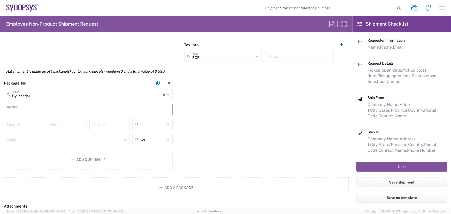
click at [28, 110] on input "text" at bounding box center [88, 109] width 163 height 9
click at [31, 124] on input "number" at bounding box center [24, 124] width 34 height 9
click at [64, 127] on input "number" at bounding box center [67, 124] width 34 height 9
click at [104, 124] on input "number" at bounding box center [110, 124] width 34 height 9
click at [21, 140] on input "number" at bounding box center [65, 139] width 117 height 9
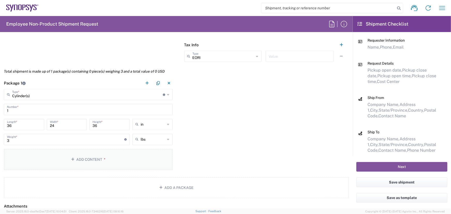
click at [47, 152] on button "Add Content *" at bounding box center [88, 159] width 169 height 21
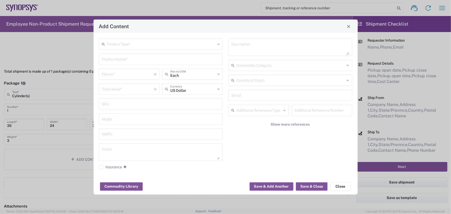
click at [140, 46] on input "text" at bounding box center [161, 43] width 109 height 9
click at [138, 56] on span "Documents" at bounding box center [161, 55] width 123 height 8
click at [312, 183] on button "Save & Close" at bounding box center [312, 186] width 32 height 8
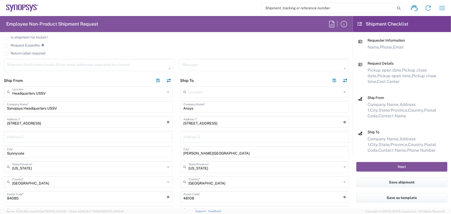
scroll to position [185, 0]
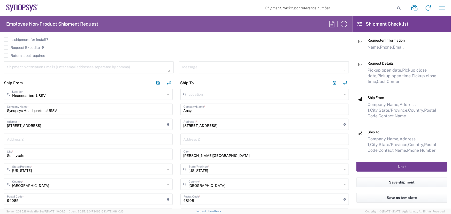
click at [403, 166] on button "Next" at bounding box center [402, 167] width 91 height 10
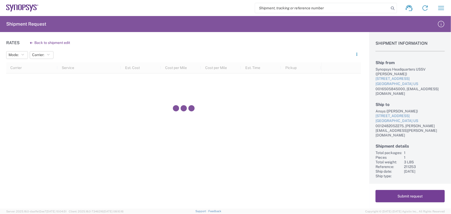
click at [413, 194] on button "Submit request" at bounding box center [410, 196] width 69 height 12
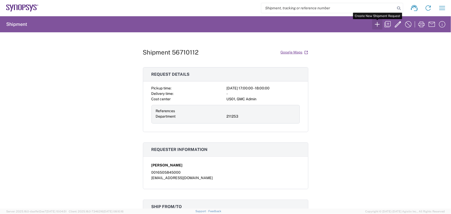
click at [379, 25] on icon "button" at bounding box center [377, 24] width 8 height 8
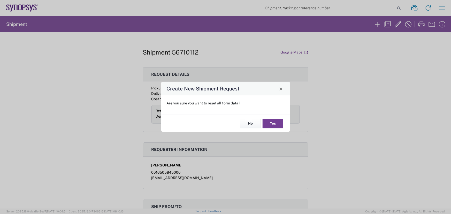
click at [271, 123] on button "Yes" at bounding box center [273, 124] width 21 height 10
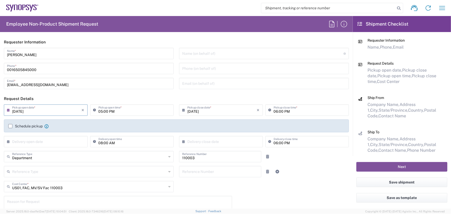
click at [54, 111] on input "[DATE]" at bounding box center [47, 109] width 70 height 9
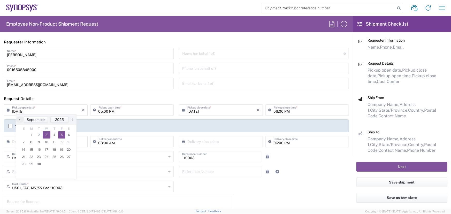
click at [61, 135] on span "5" at bounding box center [61, 134] width 7 height 7
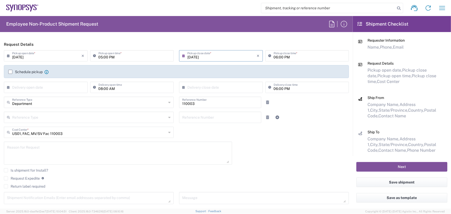
scroll to position [70, 0]
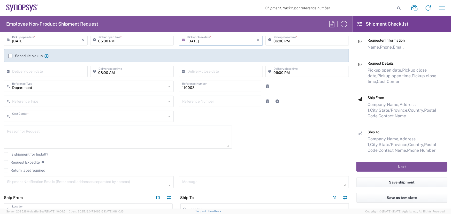
click at [71, 116] on input "text" at bounding box center [89, 115] width 154 height 9
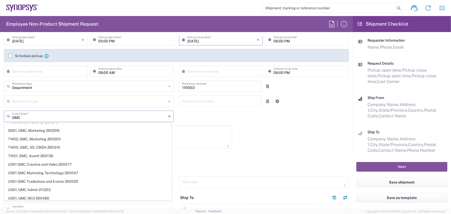
scroll to position [211, 0]
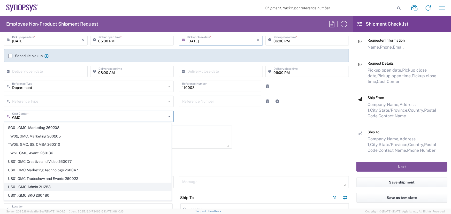
click at [26, 183] on span "US01, GMC Admin 211253" at bounding box center [87, 187] width 167 height 8
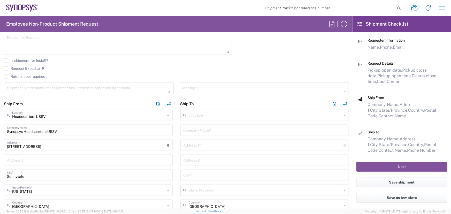
scroll to position [164, 0]
click at [202, 129] on input "text" at bounding box center [265, 129] width 163 height 9
click at [192, 144] on div "Address 1 * For cross streets use street names with '&' or 'and' in between. Fo…" at bounding box center [264, 149] width 169 height 11
paste input "[STREET_ADDRESS]"
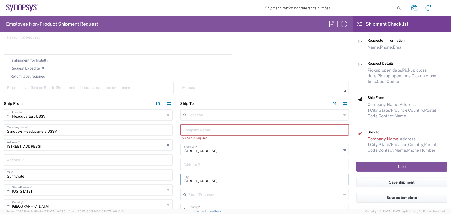
click at [215, 128] on input "text" at bounding box center [265, 129] width 163 height 9
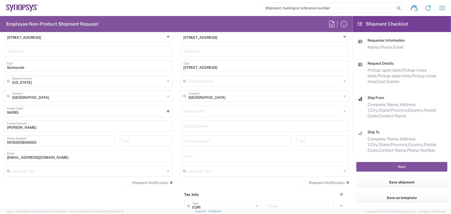
scroll to position [282, 0]
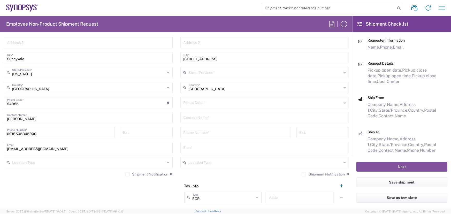
click at [203, 148] on input "text" at bounding box center [265, 147] width 163 height 9
paste input "[PERSON_NAME][EMAIL_ADDRESS][PERSON_NAME][DOMAIN_NAME]"
click at [191, 134] on input "tel" at bounding box center [236, 132] width 104 height 9
paste input "0018657733557"
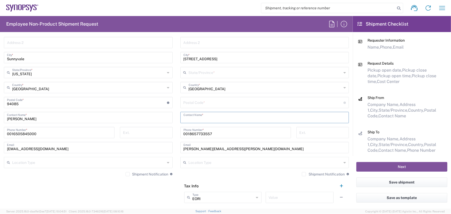
click at [197, 118] on input "text" at bounding box center [265, 117] width 163 height 9
click at [212, 103] on input "undefined" at bounding box center [264, 102] width 160 height 9
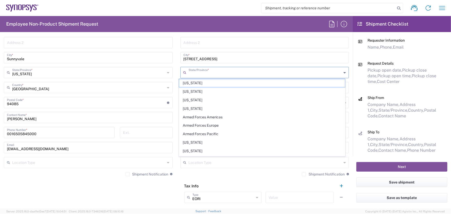
click at [225, 73] on input "text" at bounding box center [265, 72] width 153 height 9
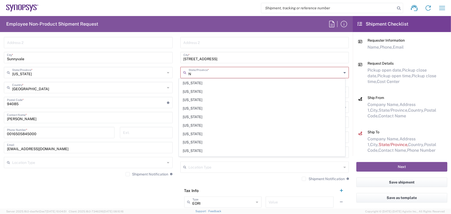
scroll to position [117, 0]
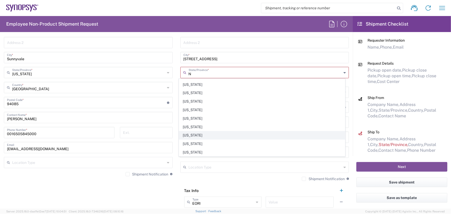
click at [194, 132] on span "[US_STATE]" at bounding box center [262, 135] width 166 height 8
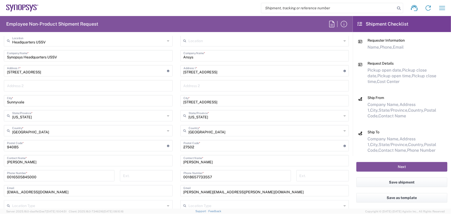
scroll to position [235, 0]
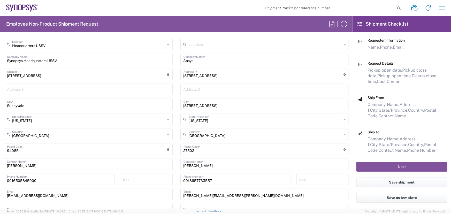
click at [248, 105] on input "[STREET_ADDRESS]" at bounding box center [265, 104] width 163 height 9
click at [217, 105] on input "2004 Chedington Dr, Apex" at bounding box center [265, 104] width 163 height 9
click at [248, 73] on input "[STREET_ADDRESS]" at bounding box center [264, 74] width 160 height 9
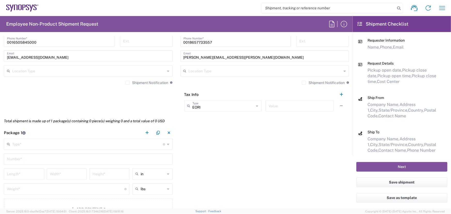
scroll to position [376, 0]
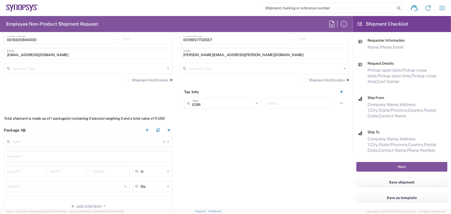
click at [167, 141] on icon at bounding box center [168, 142] width 2 height 8
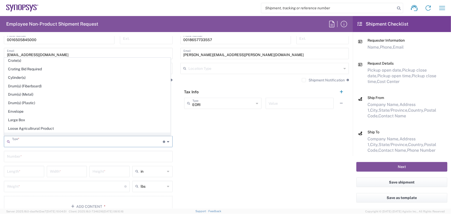
scroll to position [117, 0]
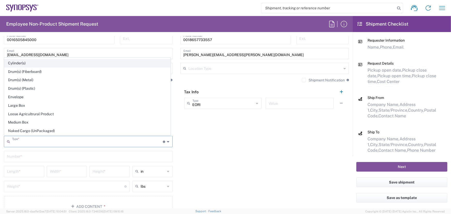
click at [20, 61] on span "Cylinder(s)" at bounding box center [87, 63] width 166 height 8
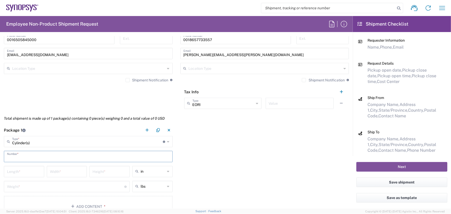
click at [27, 156] on input "text" at bounding box center [88, 156] width 163 height 9
click at [26, 172] on input "number" at bounding box center [24, 171] width 34 height 9
click at [66, 170] on input "number" at bounding box center [67, 171] width 34 height 9
click at [110, 172] on input "number" at bounding box center [110, 171] width 34 height 9
click at [25, 188] on input "number" at bounding box center [65, 186] width 117 height 9
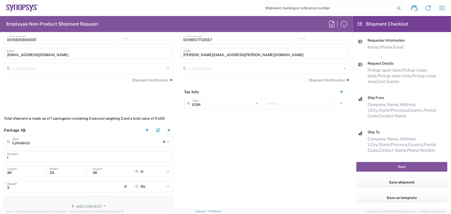
click at [94, 201] on button "Add Content *" at bounding box center [88, 206] width 169 height 21
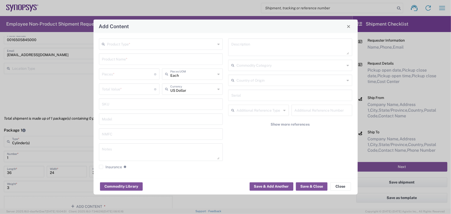
click at [156, 46] on input "text" at bounding box center [161, 43] width 109 height 9
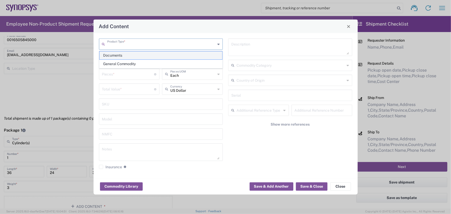
click at [136, 55] on span "Documents" at bounding box center [161, 55] width 123 height 8
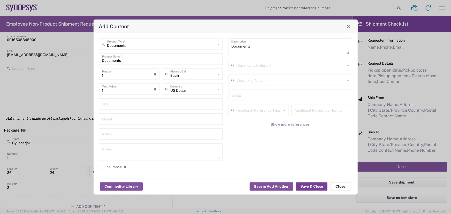
click at [309, 185] on button "Save & Close" at bounding box center [312, 186] width 32 height 8
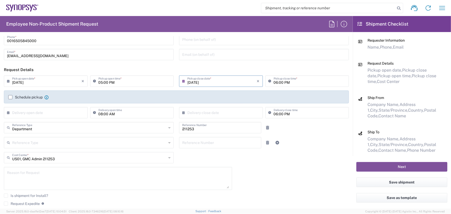
scroll to position [23, 0]
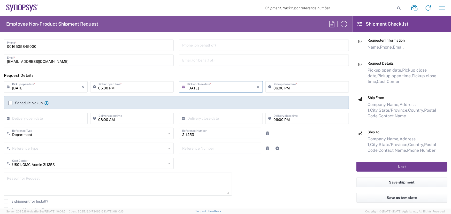
click at [397, 166] on button "Next" at bounding box center [402, 167] width 91 height 10
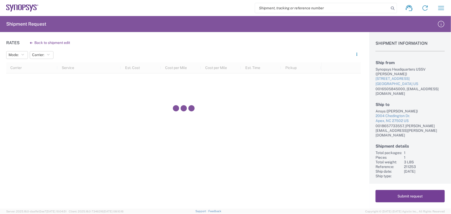
click at [405, 196] on button "Submit request" at bounding box center [410, 196] width 69 height 12
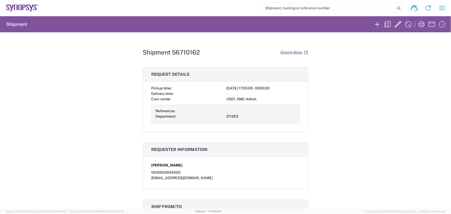
click at [383, 153] on div "Shipment 56710162 Google Maps Request details Pickup time: [DATE] 17:00:00 - 18…" at bounding box center [225, 120] width 451 height 176
